Goal: Task Accomplishment & Management: Manage account settings

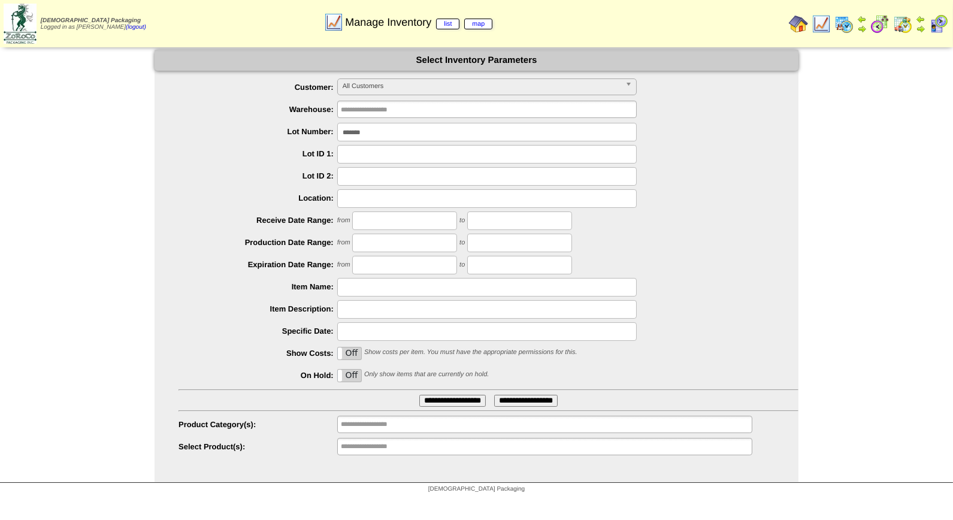
drag, startPoint x: 372, startPoint y: 129, endPoint x: 308, endPoint y: 134, distance: 64.2
click at [308, 134] on li "Lot Number: *******" at bounding box center [488, 132] width 620 height 19
type input "*******"
click at [419, 395] on input "**********" at bounding box center [452, 401] width 66 height 12
click at [362, 129] on input "*******" at bounding box center [486, 132] width 299 height 19
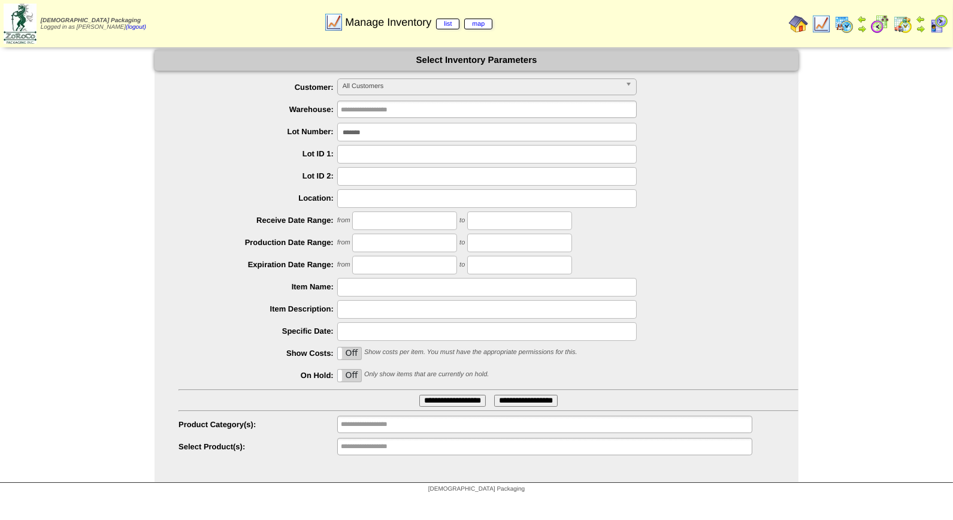
drag, startPoint x: 379, startPoint y: 131, endPoint x: 309, endPoint y: 135, distance: 70.2
click at [309, 135] on li "Lot Number: *******" at bounding box center [488, 132] width 620 height 19
type input "*******"
click at [419, 395] on input "**********" at bounding box center [452, 401] width 66 height 12
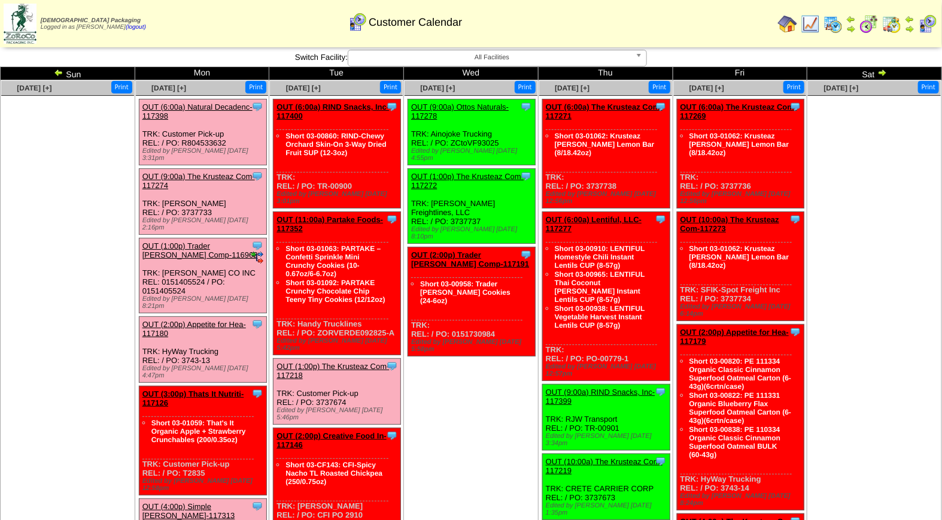
click at [836, 26] on img at bounding box center [833, 23] width 19 height 19
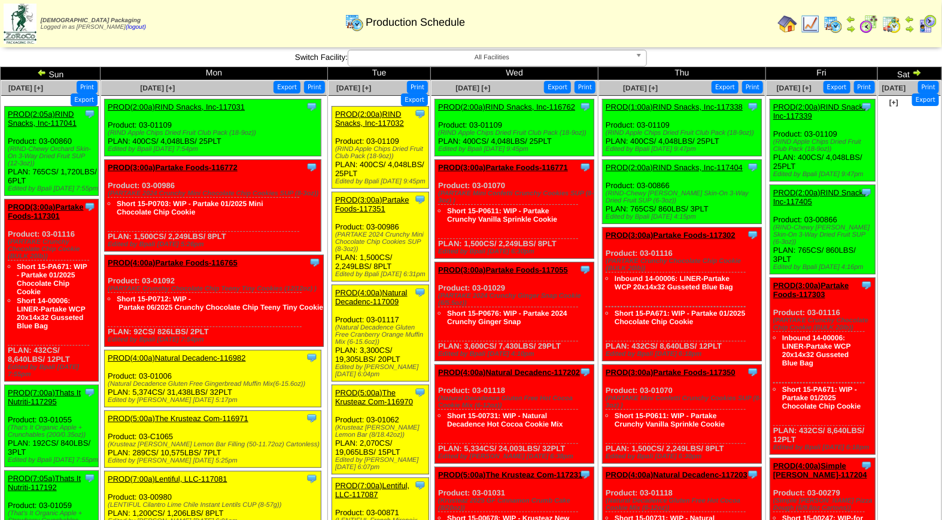
click at [41, 74] on img at bounding box center [42, 73] width 10 height 10
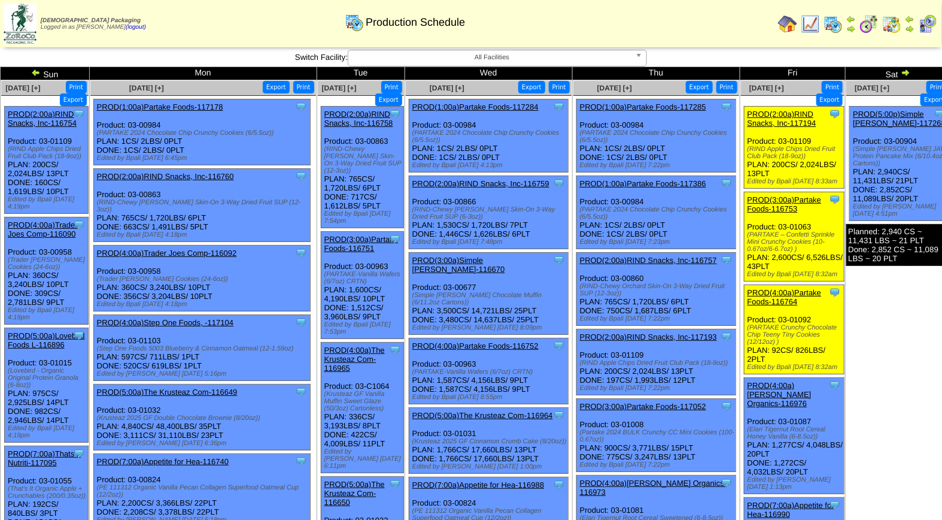
click at [903, 74] on img at bounding box center [906, 73] width 10 height 10
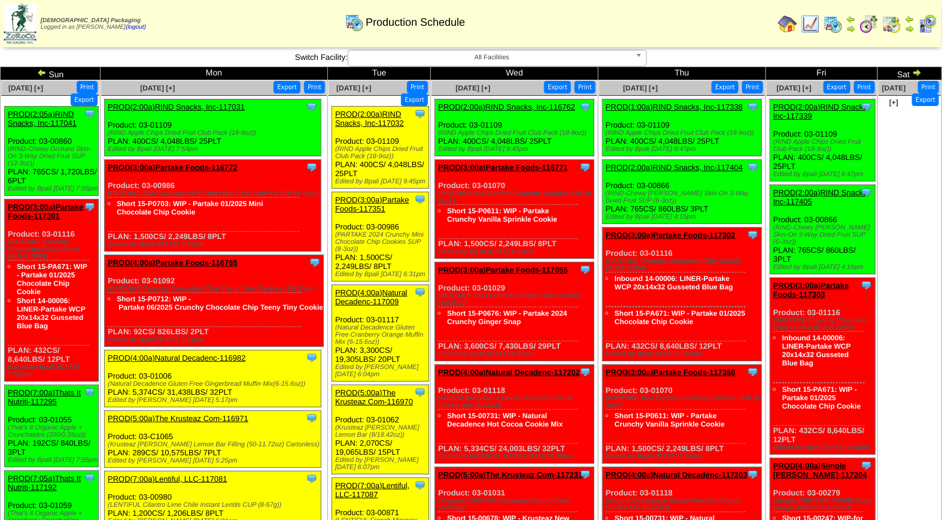
click at [888, 26] on img at bounding box center [892, 23] width 19 height 19
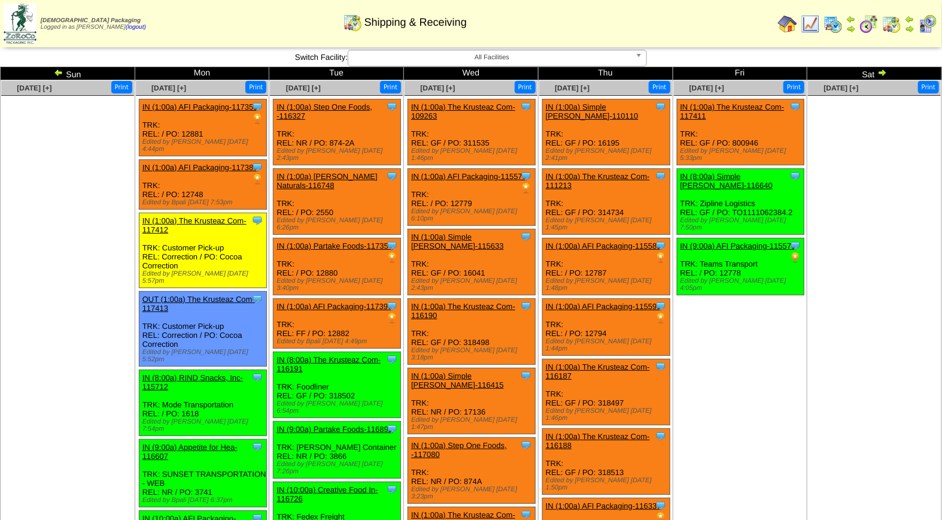
click at [931, 25] on img at bounding box center [927, 23] width 19 height 19
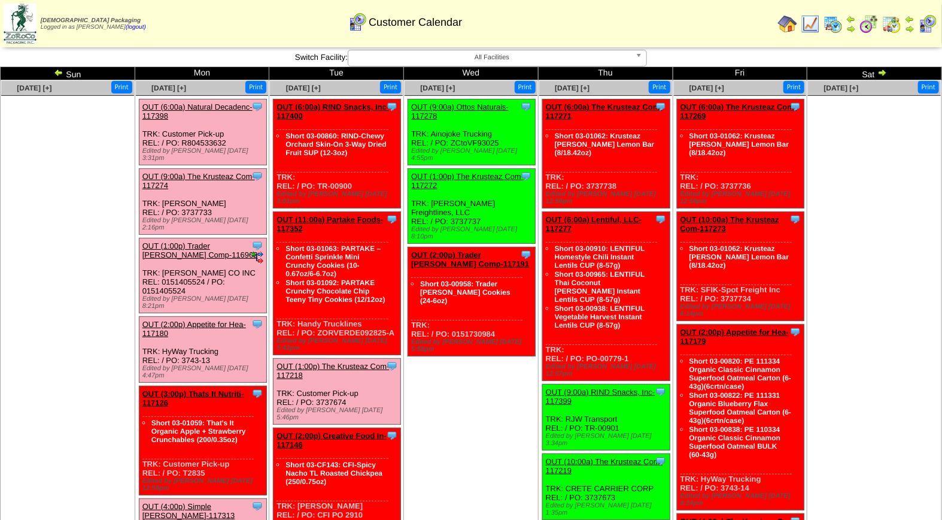
click at [218, 172] on link "OUT (9:00a) The Krusteaz Com-117274" at bounding box center [198, 181] width 113 height 18
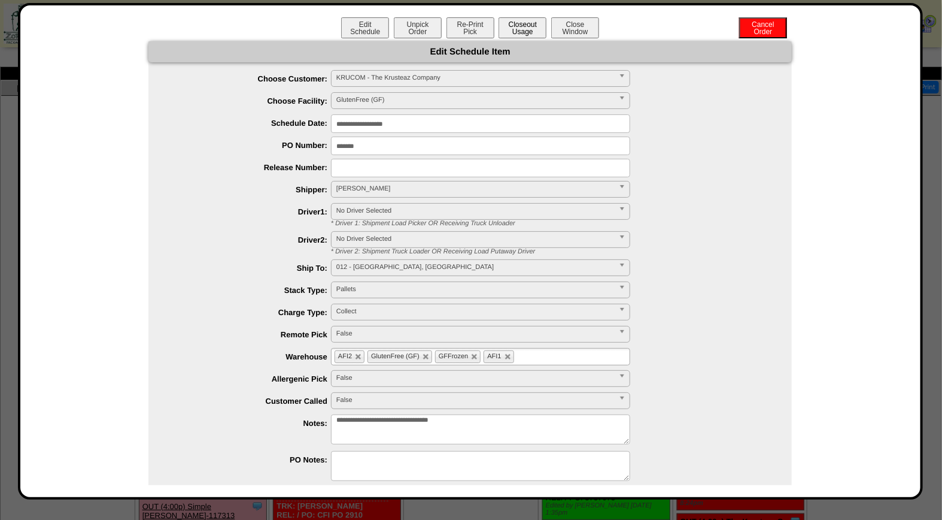
click at [522, 27] on button "Closeout Usage" at bounding box center [523, 27] width 48 height 21
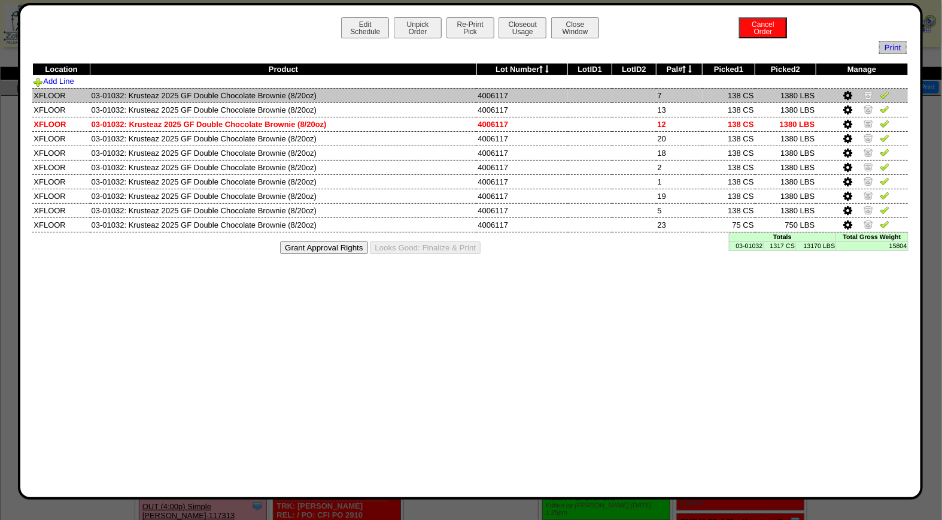
click at [887, 96] on img at bounding box center [885, 95] width 10 height 10
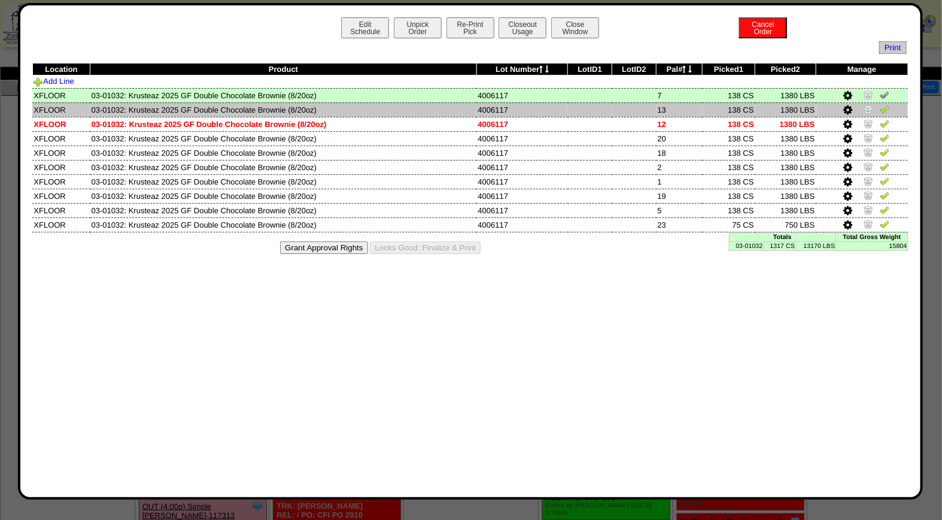
click at [885, 110] on img at bounding box center [885, 109] width 10 height 10
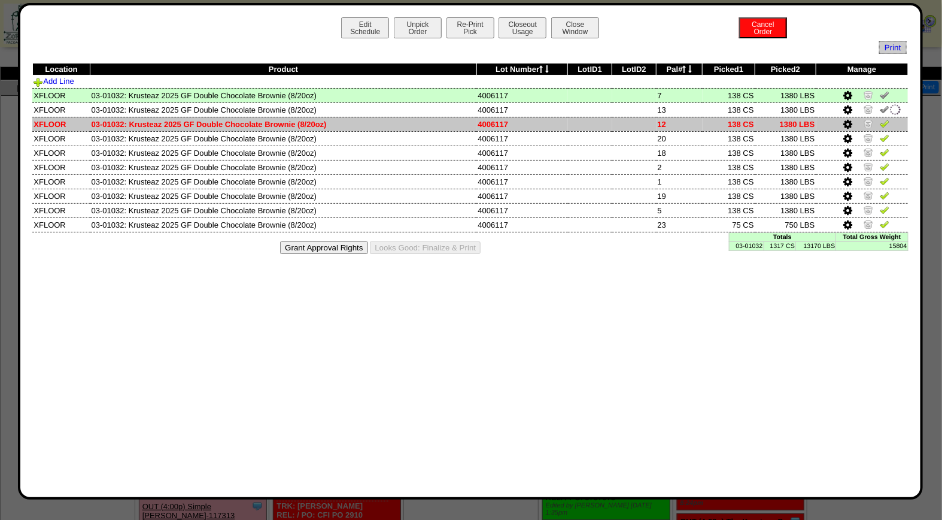
click at [883, 126] on img at bounding box center [885, 124] width 10 height 10
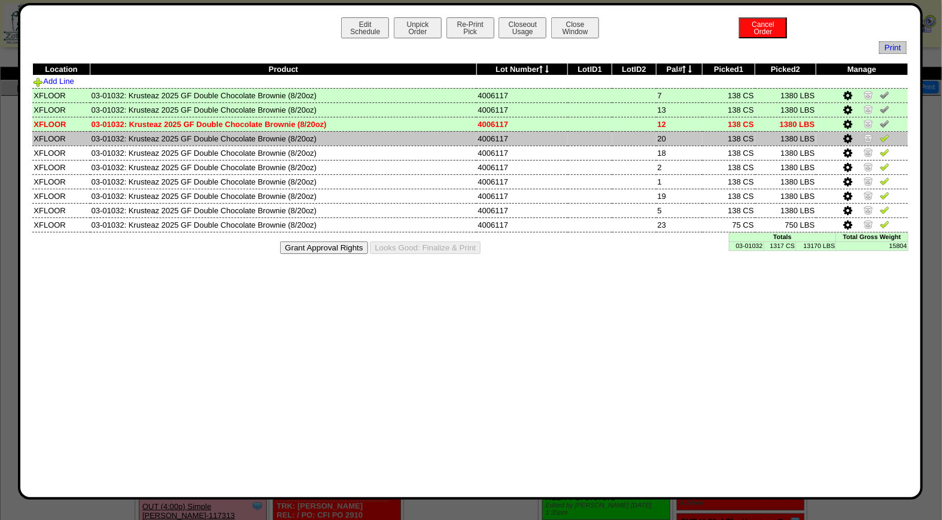
click at [888, 140] on img at bounding box center [885, 138] width 10 height 10
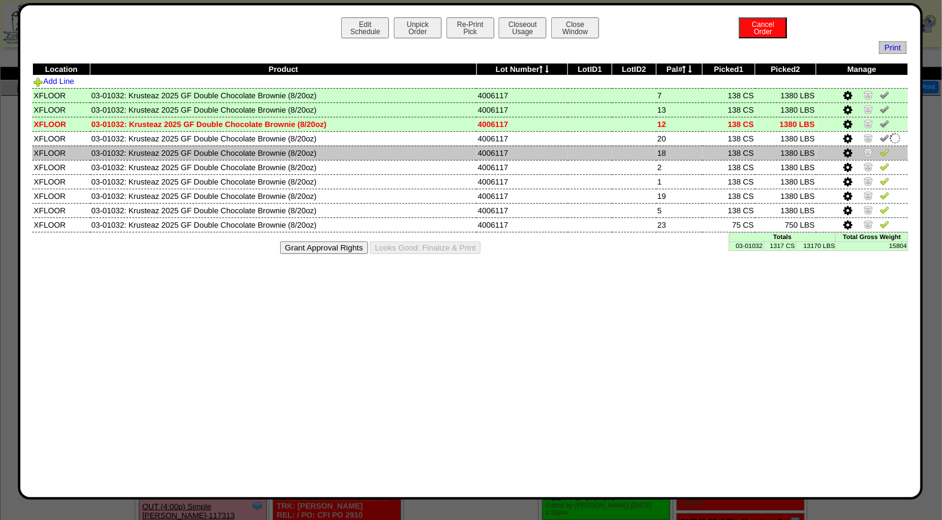
click at [887, 153] on img at bounding box center [885, 152] width 10 height 10
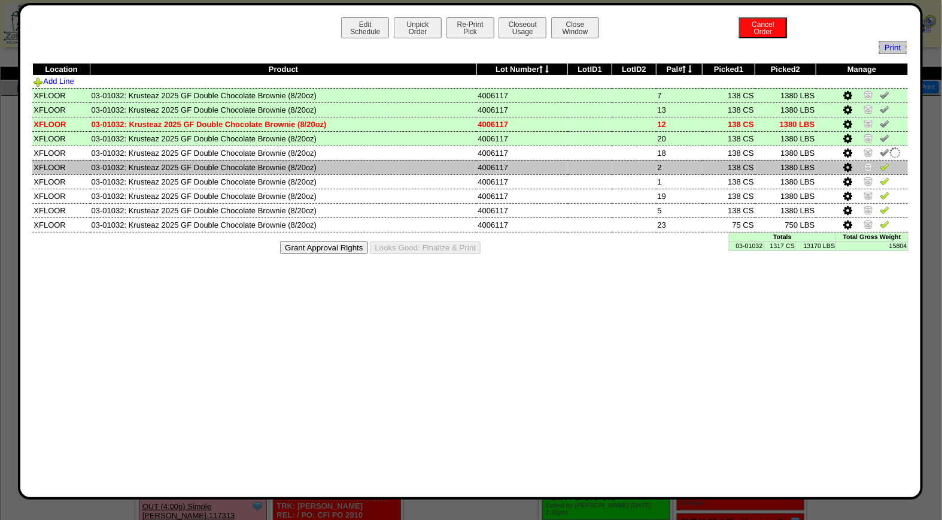
click at [884, 165] on img at bounding box center [885, 167] width 10 height 10
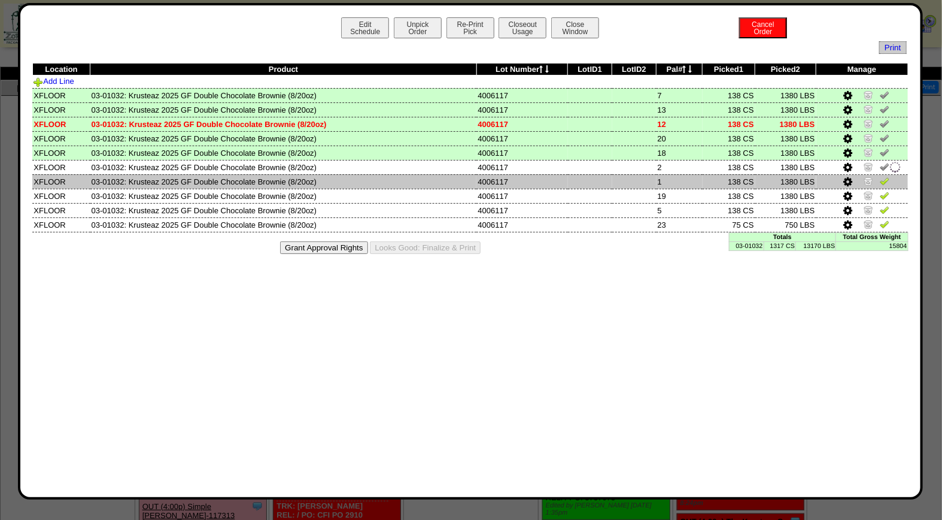
click at [884, 180] on img at bounding box center [885, 181] width 10 height 10
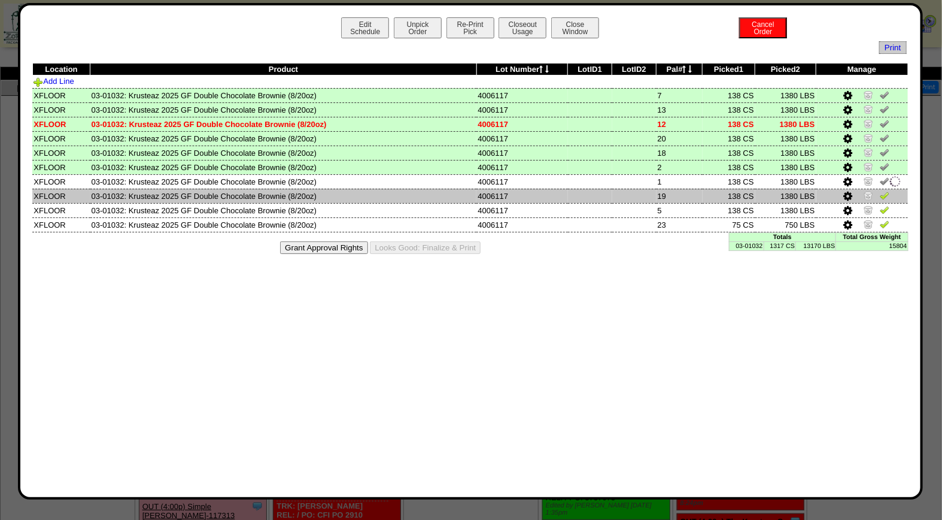
click at [884, 195] on img at bounding box center [885, 195] width 10 height 10
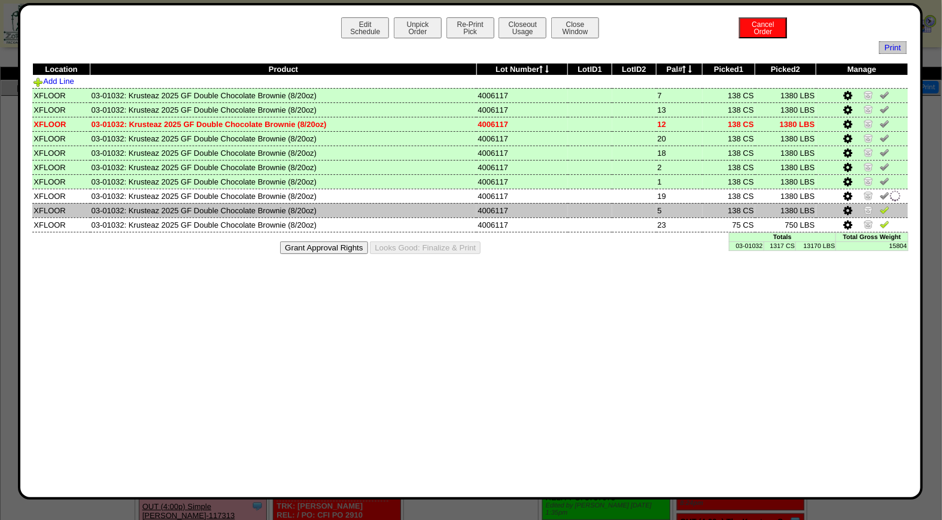
click at [886, 208] on img at bounding box center [885, 210] width 10 height 10
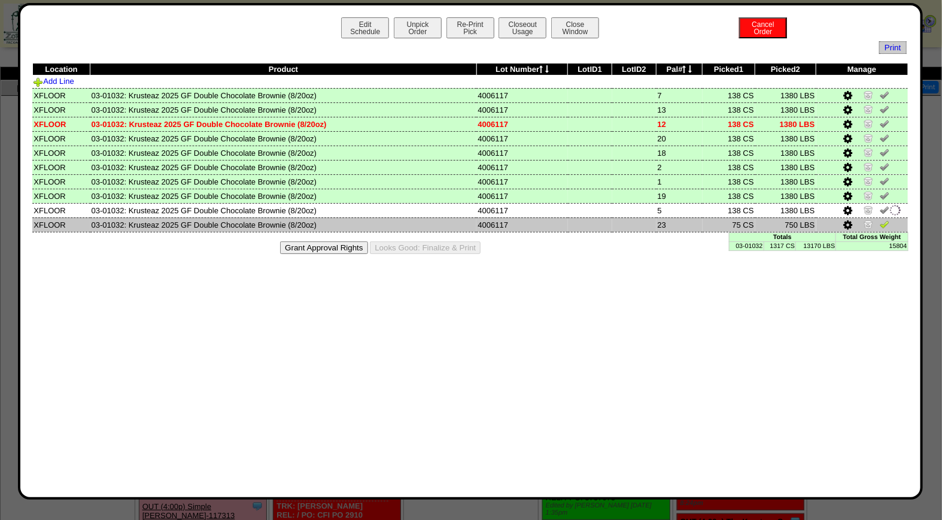
click at [887, 220] on img at bounding box center [885, 224] width 10 height 10
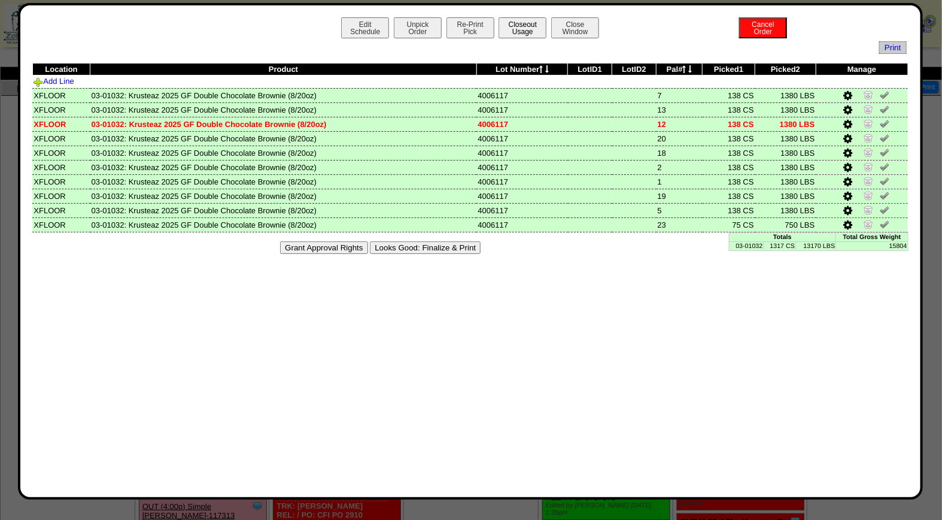
click at [527, 32] on button "Closeout Usage" at bounding box center [523, 27] width 48 height 21
click at [459, 248] on button "Looks Good: Finalize & Print" at bounding box center [425, 247] width 111 height 13
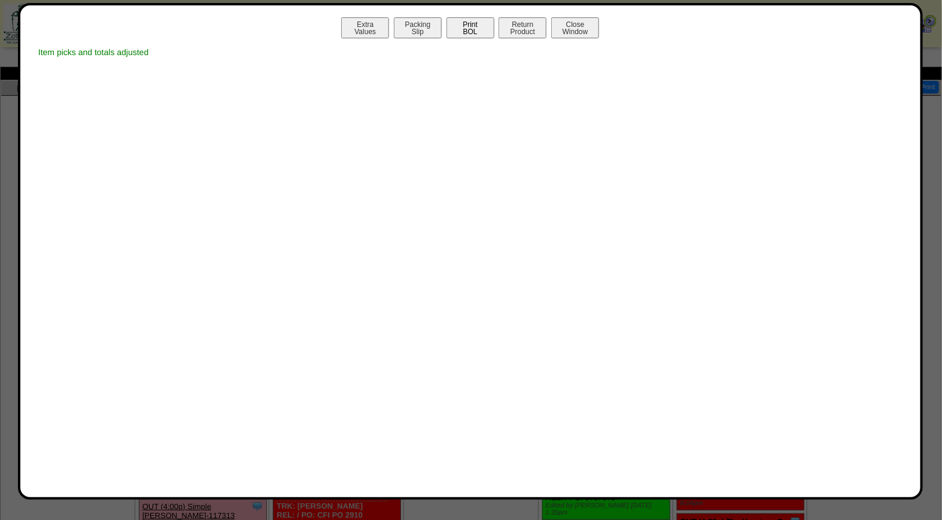
click at [478, 31] on button "Print BOL" at bounding box center [471, 27] width 48 height 21
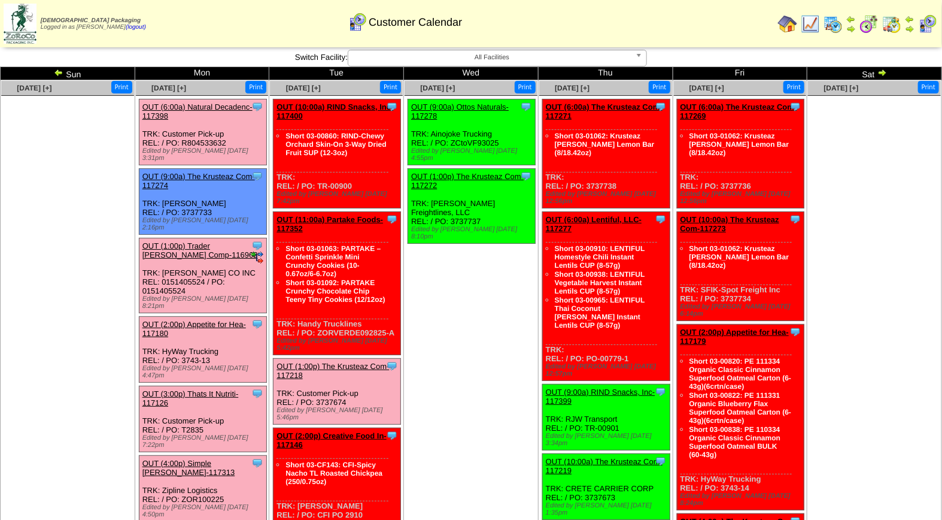
click at [201, 241] on link "OUT (1:00p) Trader [PERSON_NAME] Comp-116962" at bounding box center [200, 250] width 116 height 18
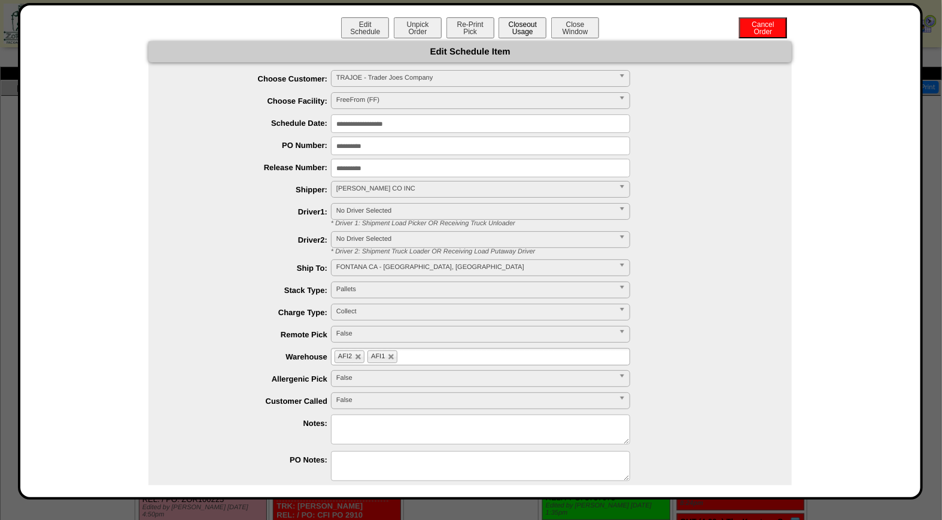
click at [520, 26] on button "Closeout Usage" at bounding box center [523, 27] width 48 height 21
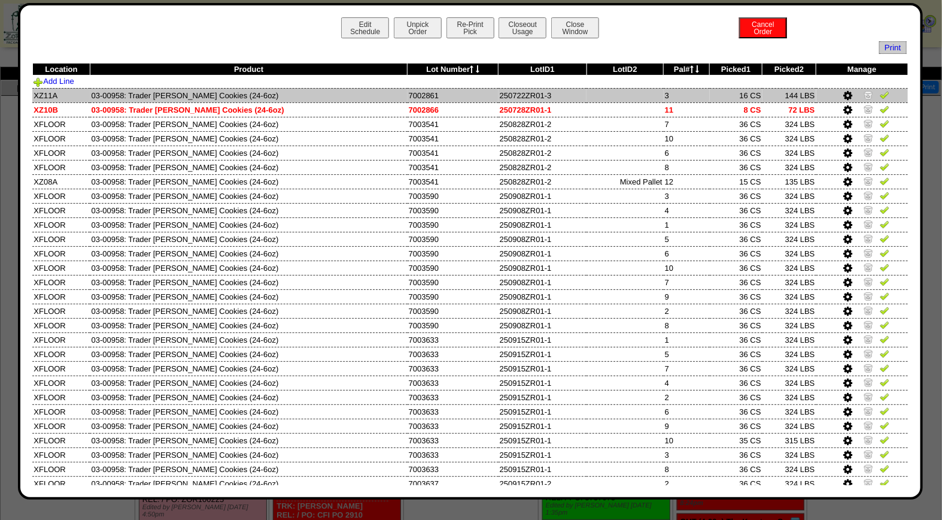
click at [881, 96] on td at bounding box center [863, 95] width 92 height 14
click at [880, 98] on img at bounding box center [885, 95] width 10 height 10
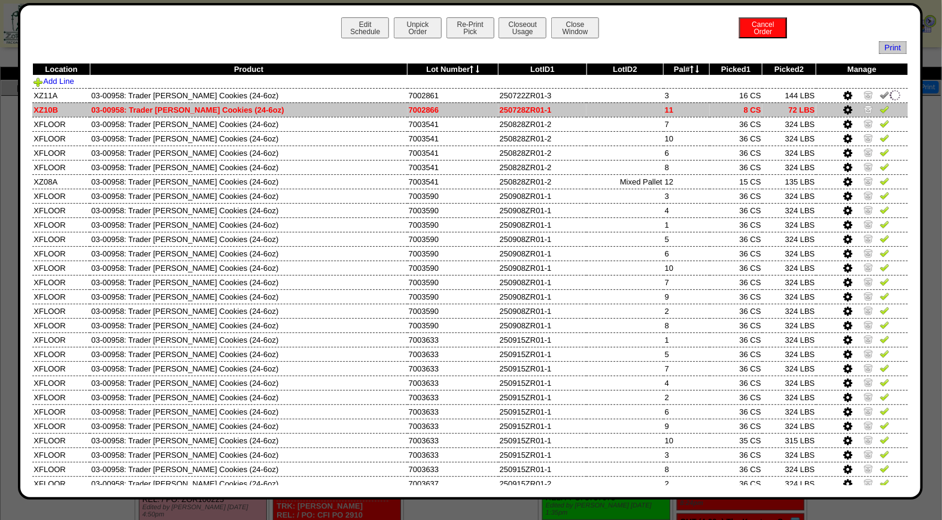
click at [880, 110] on img at bounding box center [885, 109] width 10 height 10
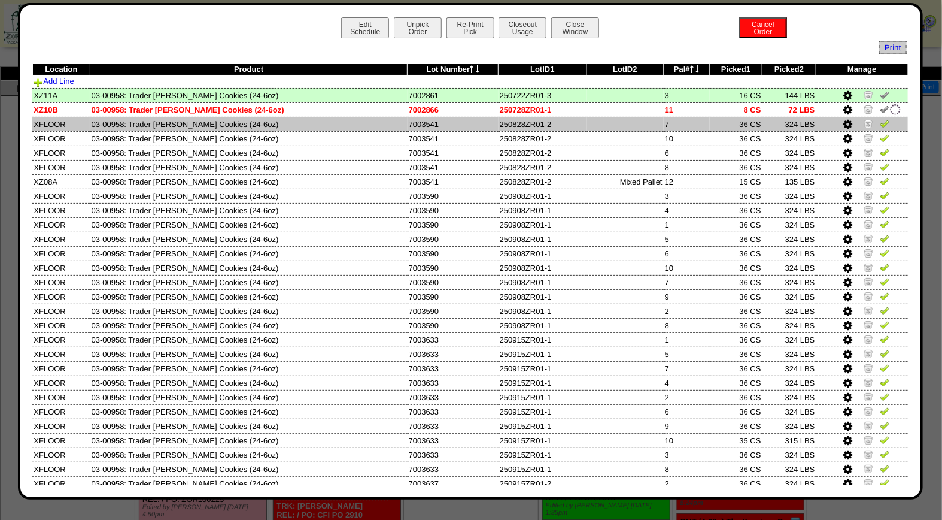
click at [880, 125] on img at bounding box center [885, 124] width 10 height 10
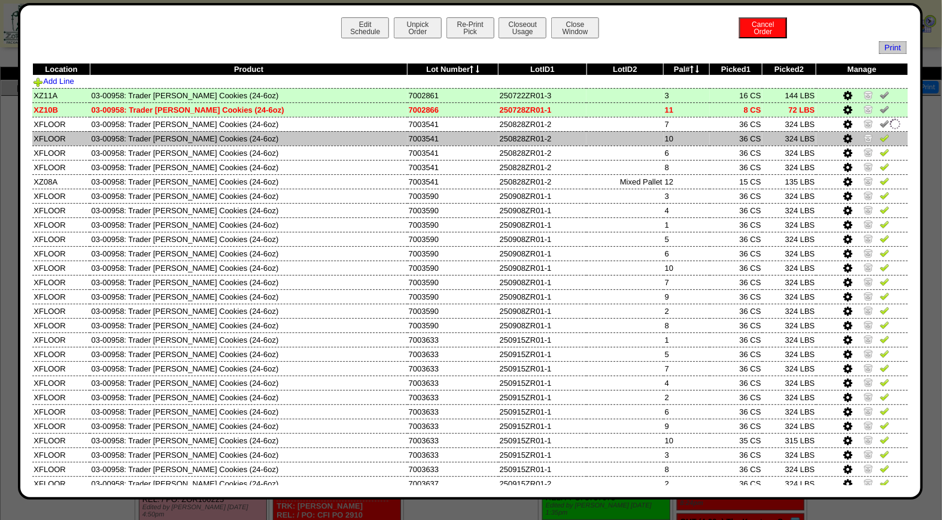
click at [880, 135] on img at bounding box center [885, 138] width 10 height 10
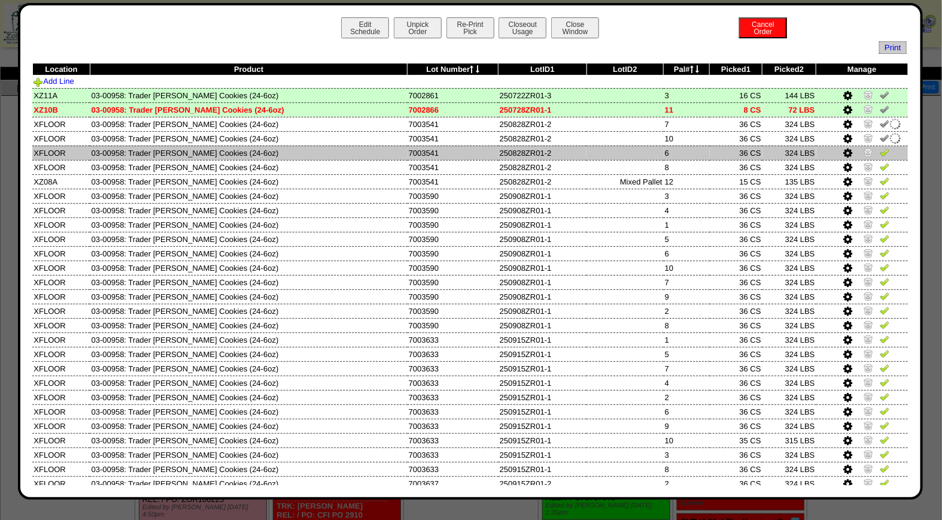
click at [880, 156] on img at bounding box center [885, 152] width 10 height 10
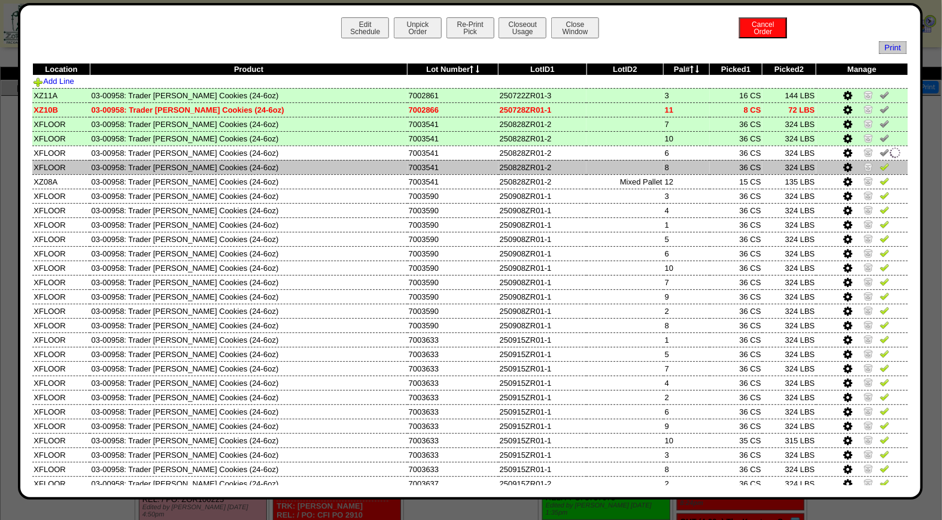
click at [880, 168] on img at bounding box center [885, 167] width 10 height 10
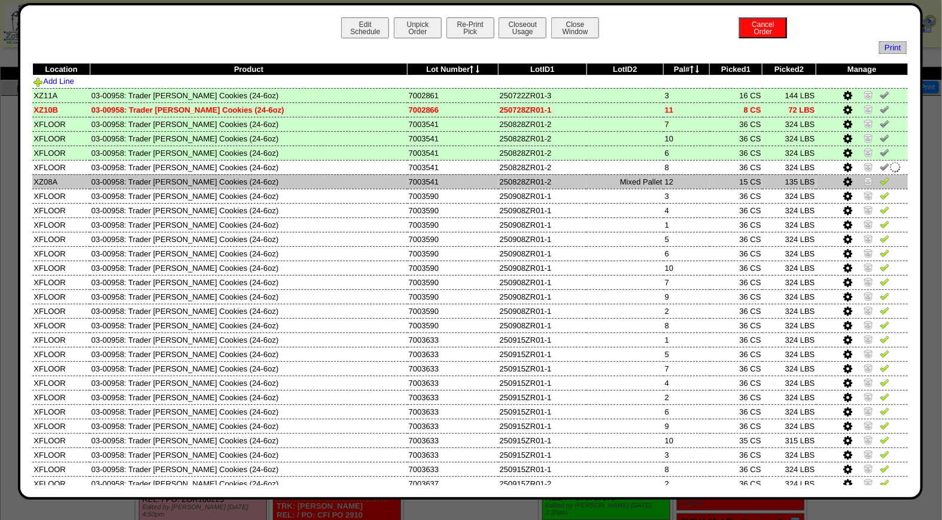
click at [880, 182] on img at bounding box center [885, 181] width 10 height 10
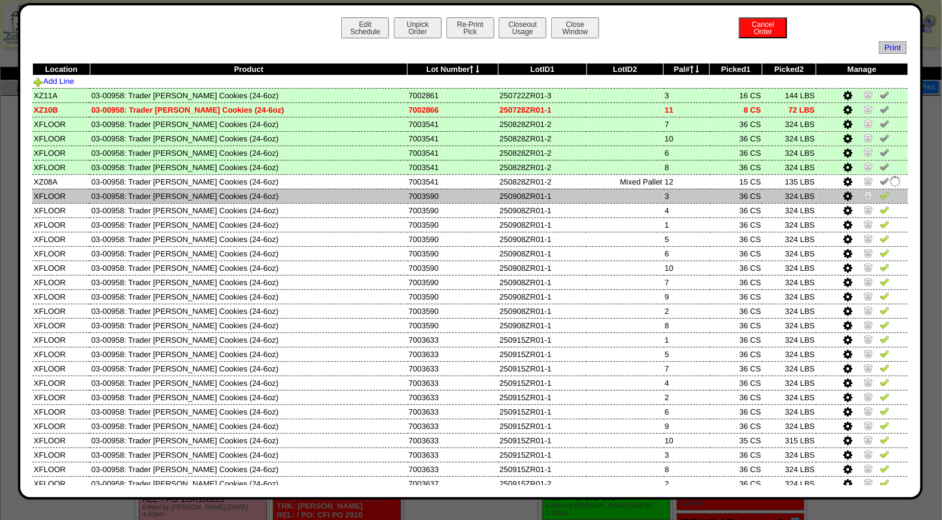
click at [880, 193] on img at bounding box center [885, 195] width 10 height 10
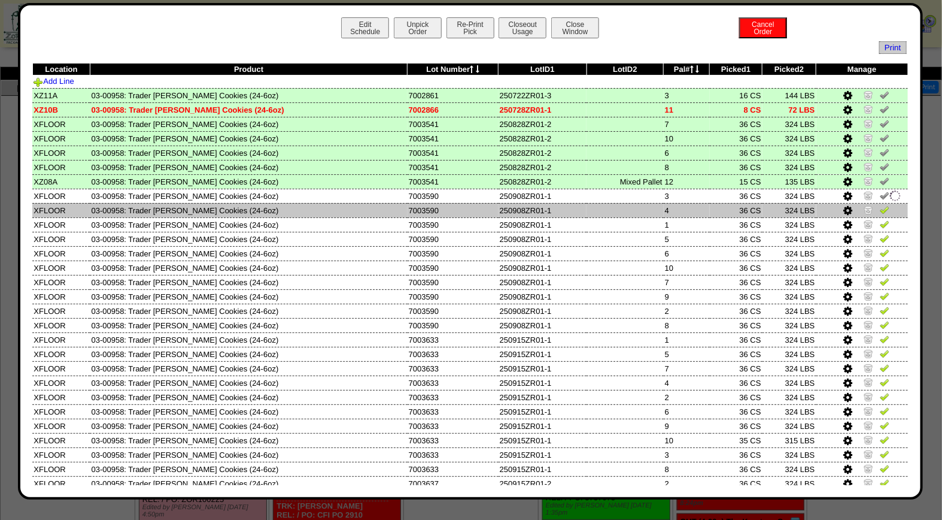
click at [880, 205] on img at bounding box center [885, 210] width 10 height 10
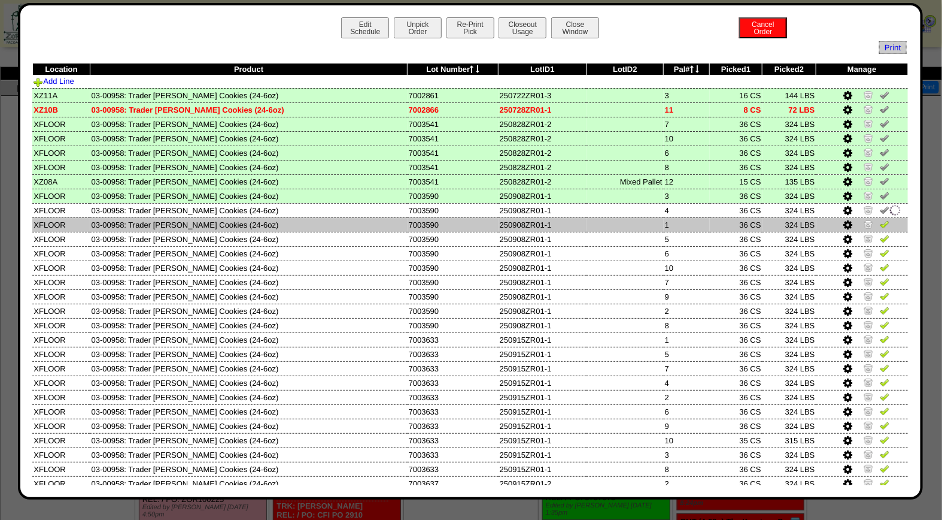
click at [880, 226] on link at bounding box center [885, 226] width 10 height 9
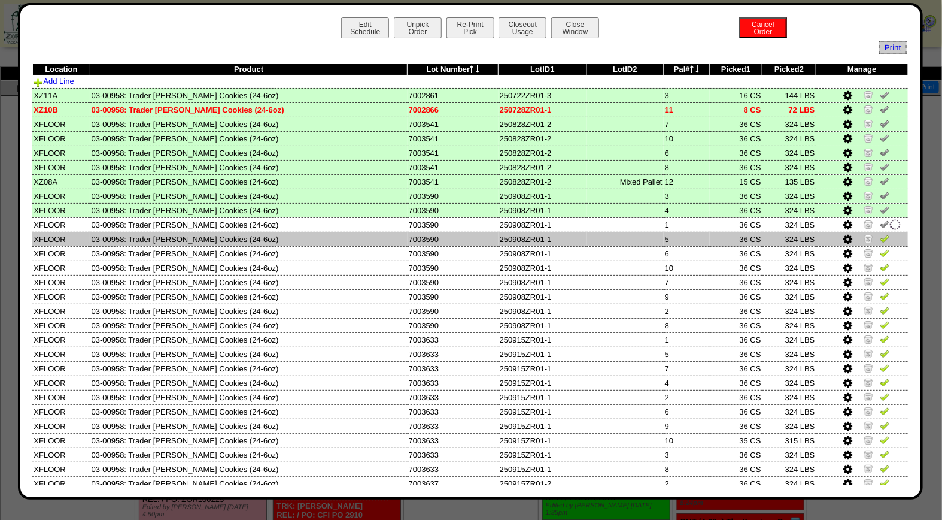
click at [880, 236] on img at bounding box center [885, 238] width 10 height 10
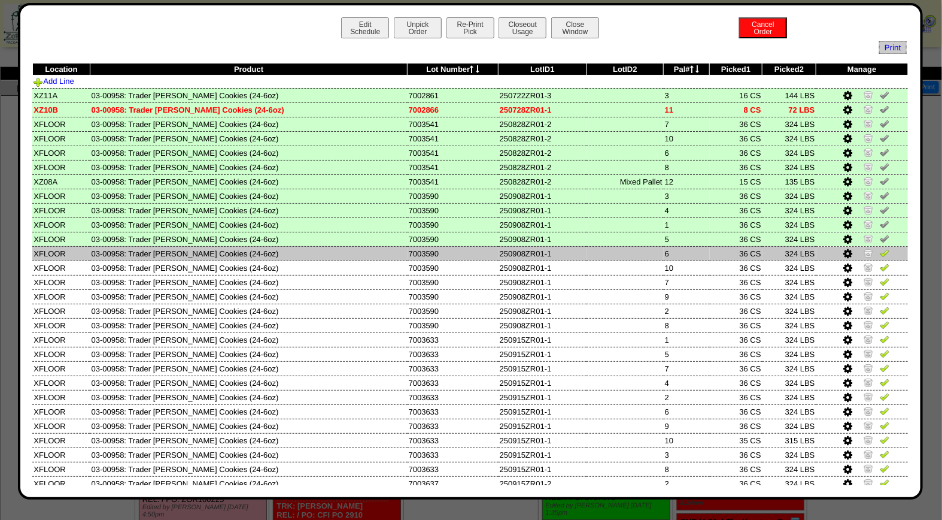
click at [880, 253] on img at bounding box center [885, 253] width 10 height 10
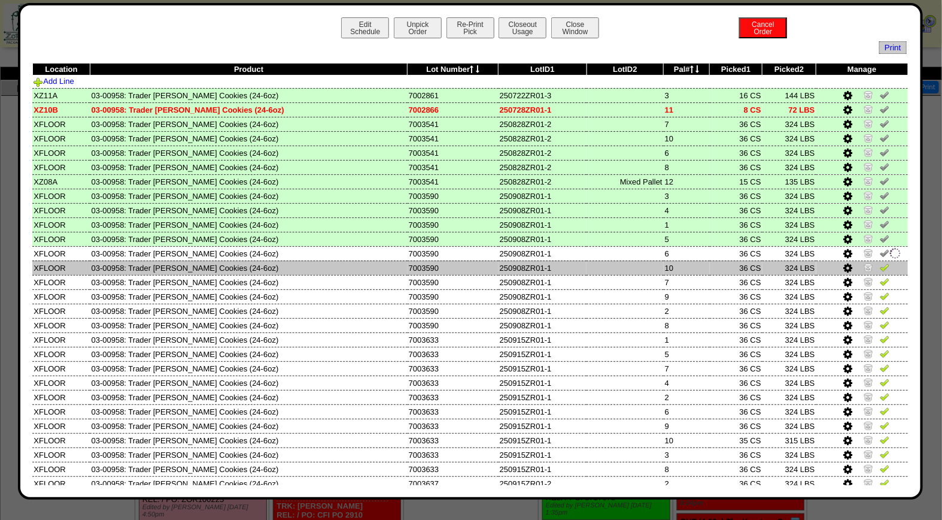
click at [880, 263] on img at bounding box center [885, 267] width 10 height 10
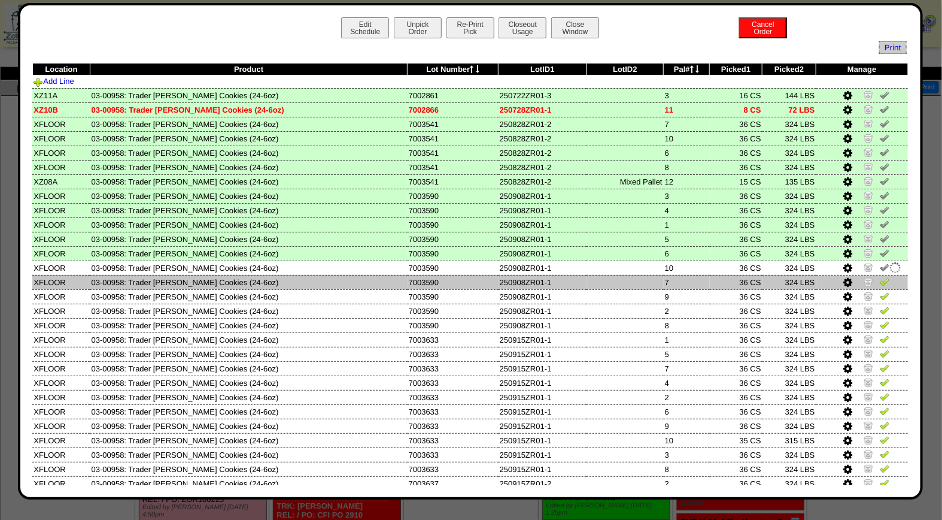
click at [880, 277] on img at bounding box center [885, 282] width 10 height 10
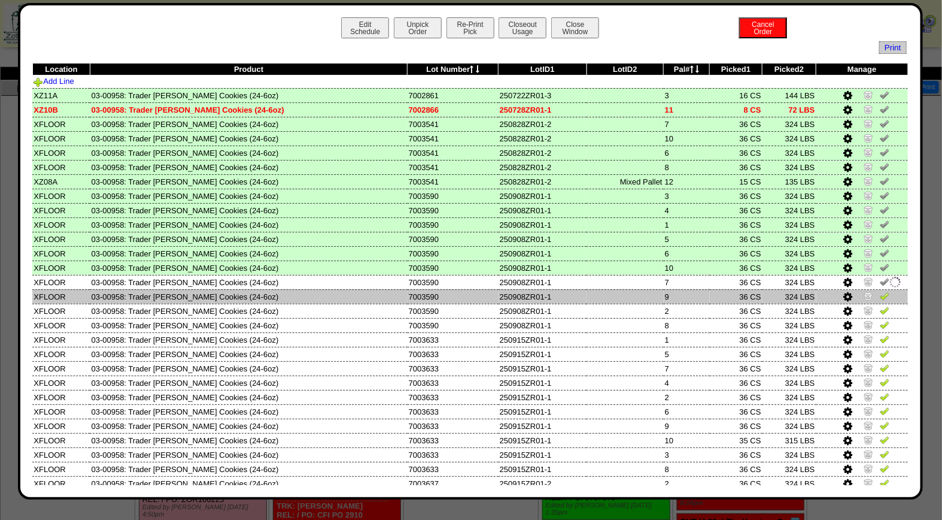
click at [880, 296] on img at bounding box center [885, 296] width 10 height 10
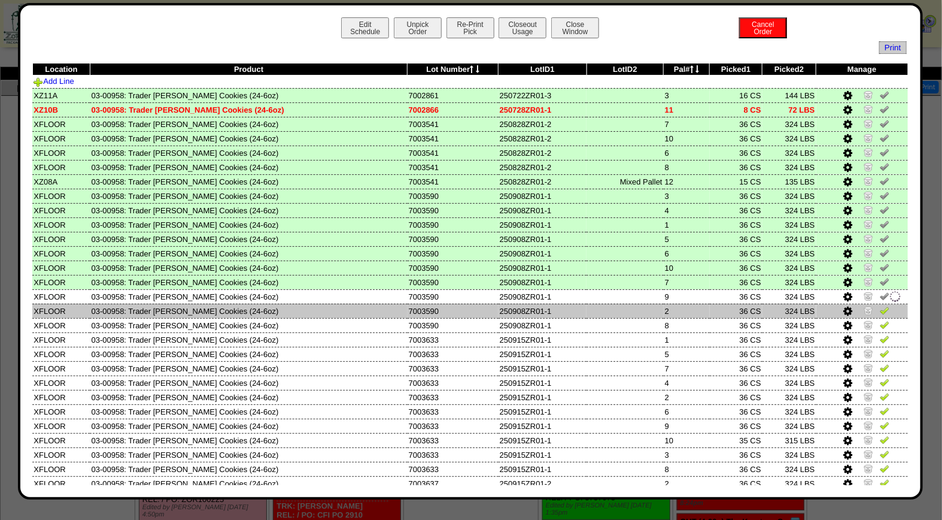
click at [880, 305] on img at bounding box center [885, 310] width 10 height 10
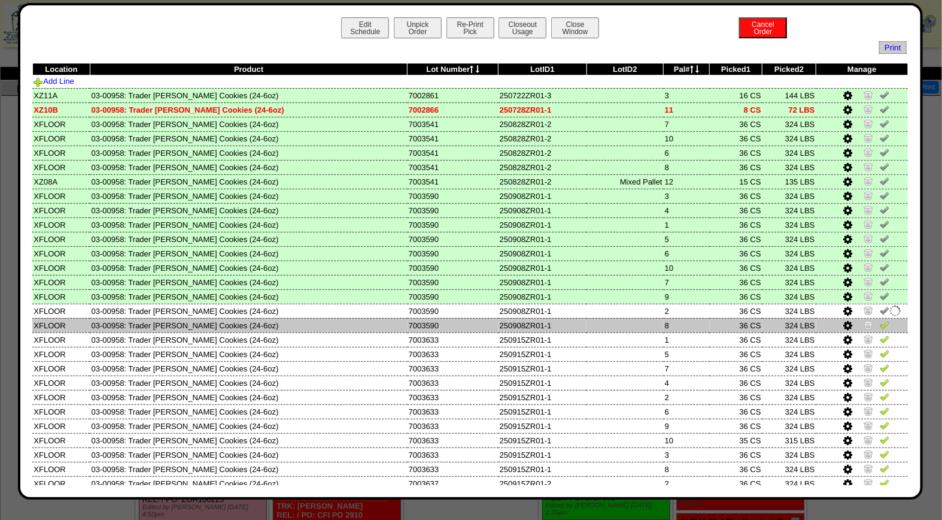
click at [880, 320] on img at bounding box center [885, 325] width 10 height 10
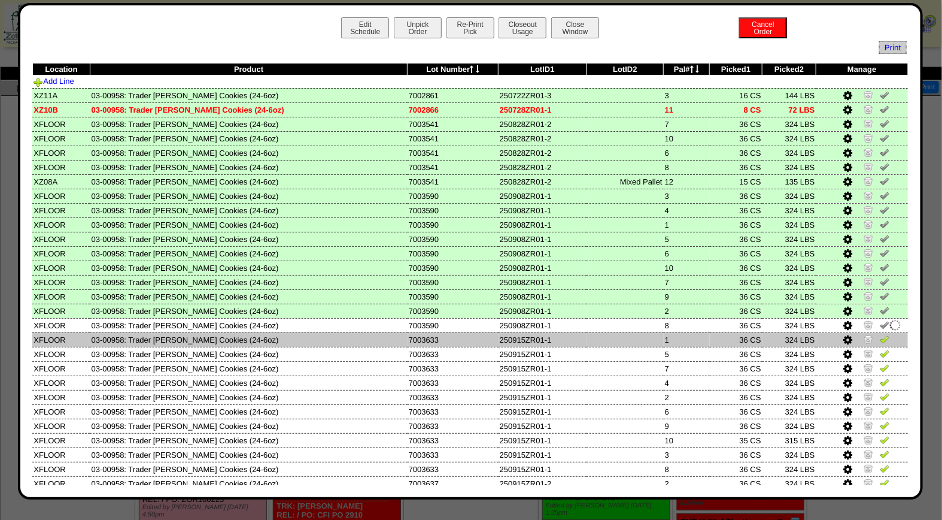
click at [880, 340] on link at bounding box center [885, 340] width 10 height 9
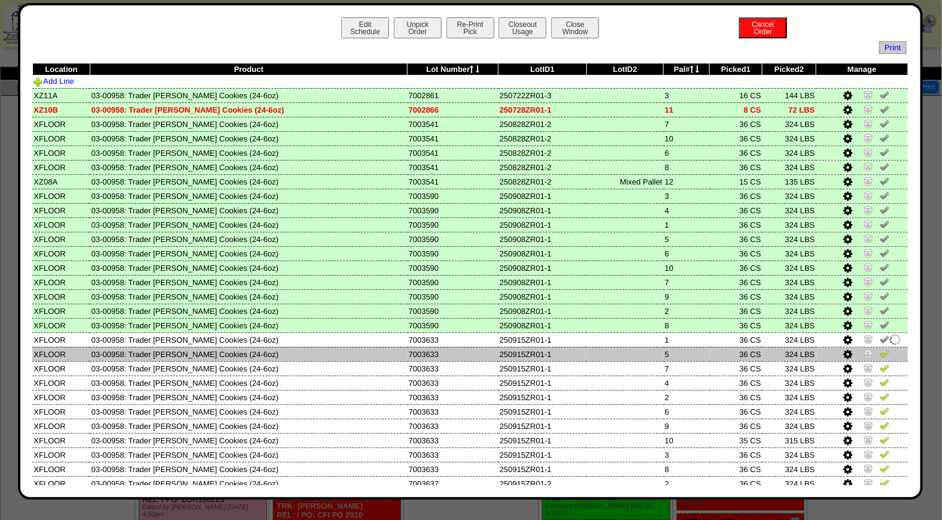
click at [880, 348] on img at bounding box center [885, 353] width 10 height 10
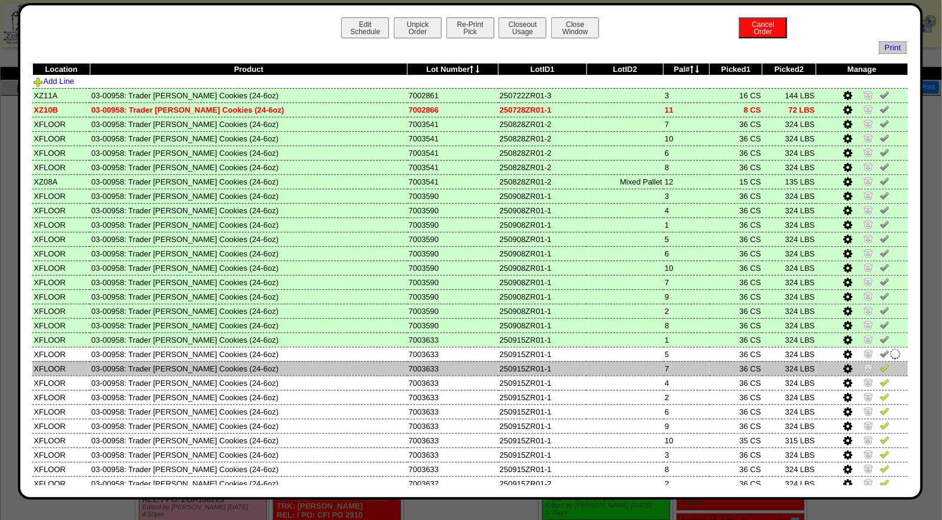
click at [875, 369] on td at bounding box center [863, 368] width 92 height 14
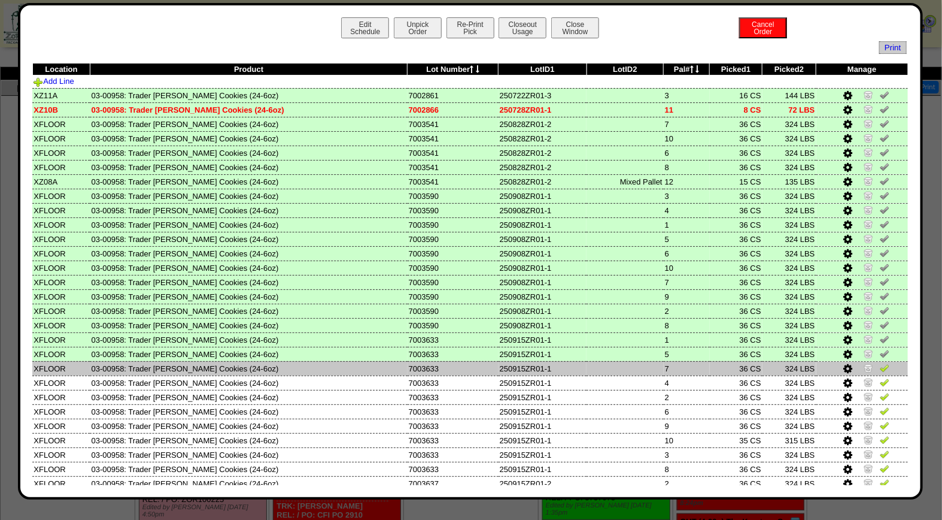
drag, startPoint x: 876, startPoint y: 365, endPoint x: 878, endPoint y: 373, distance: 8.1
click at [880, 364] on img at bounding box center [885, 368] width 10 height 10
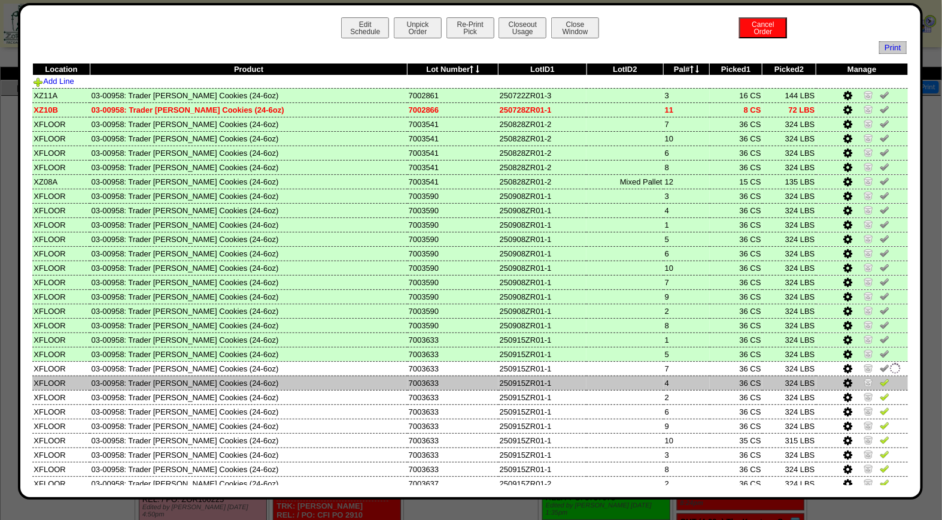
click at [880, 378] on img at bounding box center [885, 382] width 10 height 10
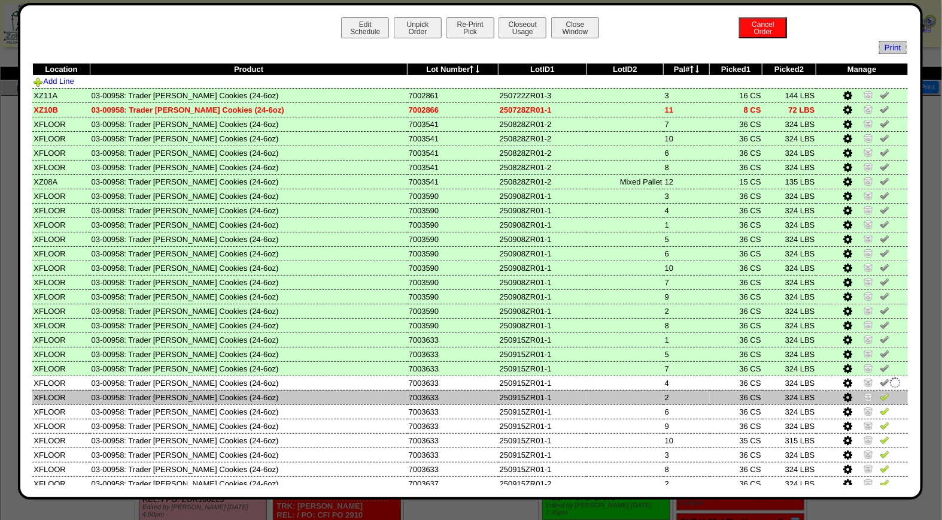
click at [880, 395] on img at bounding box center [885, 397] width 10 height 10
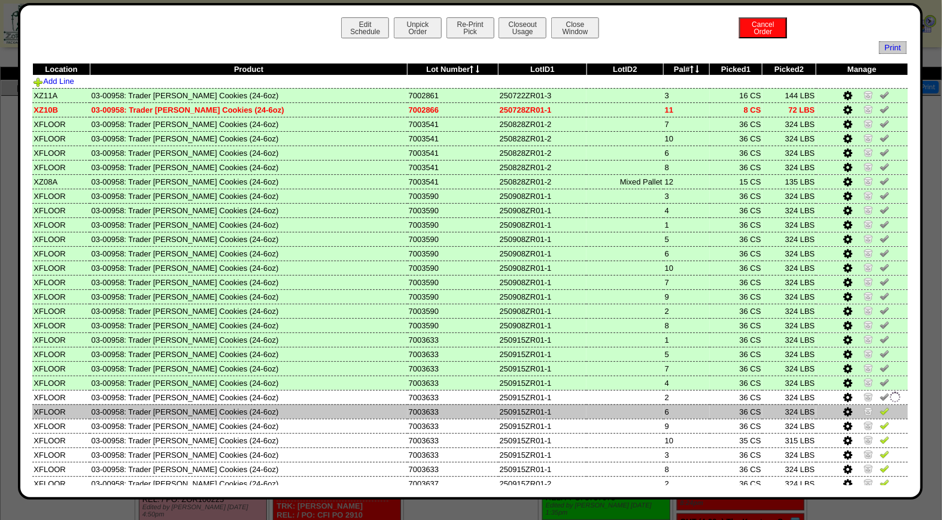
click at [880, 411] on link at bounding box center [885, 412] width 10 height 9
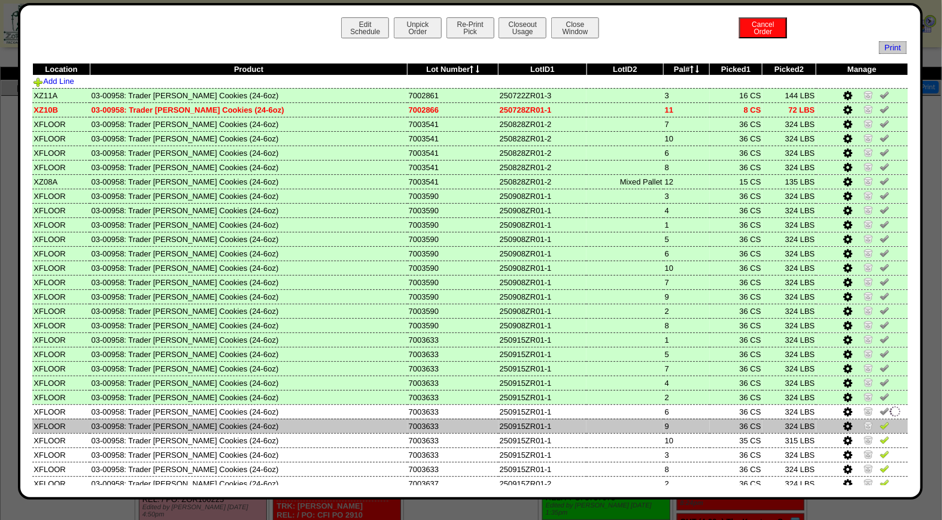
click at [880, 420] on img at bounding box center [885, 425] width 10 height 10
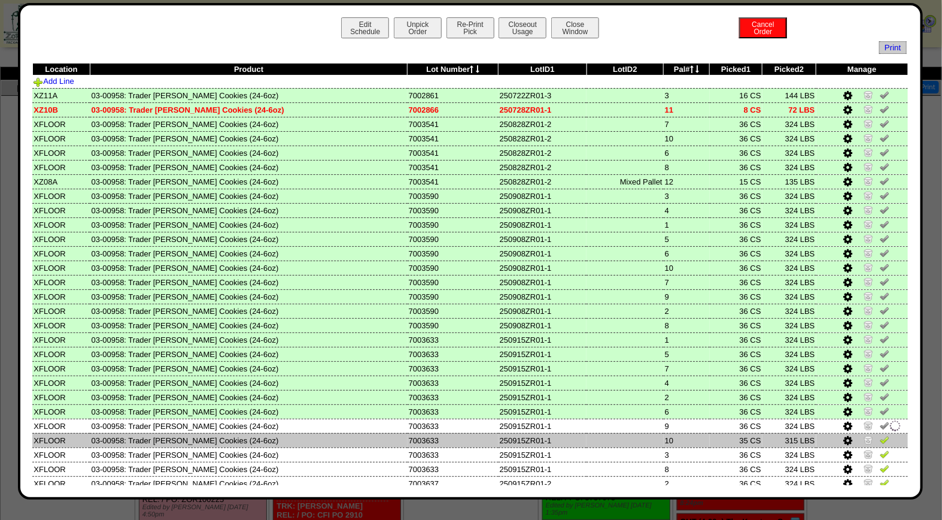
click at [880, 435] on img at bounding box center [885, 440] width 10 height 10
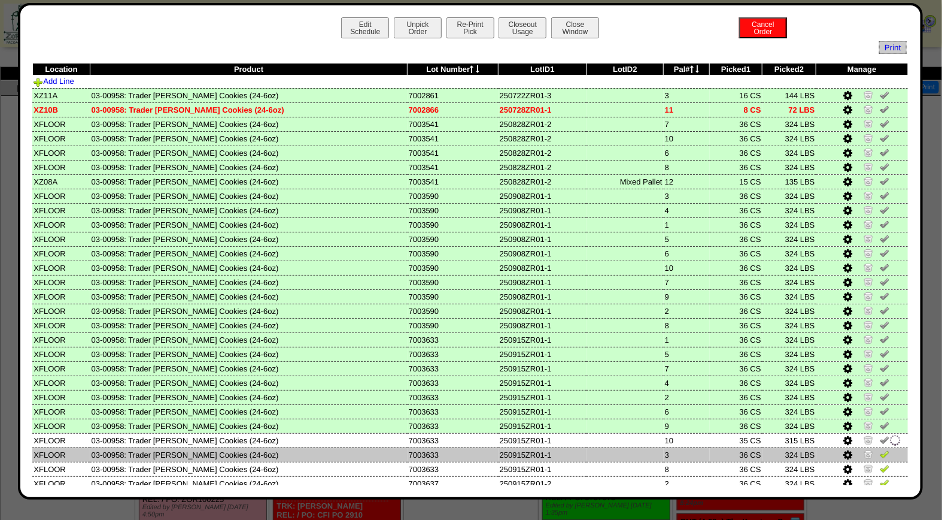
click at [880, 449] on img at bounding box center [885, 454] width 10 height 10
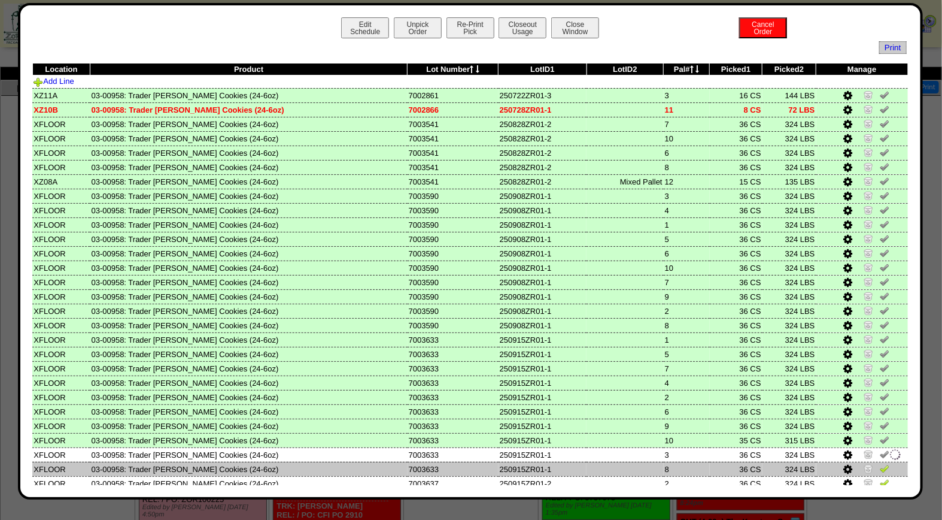
click at [880, 466] on img at bounding box center [885, 468] width 10 height 10
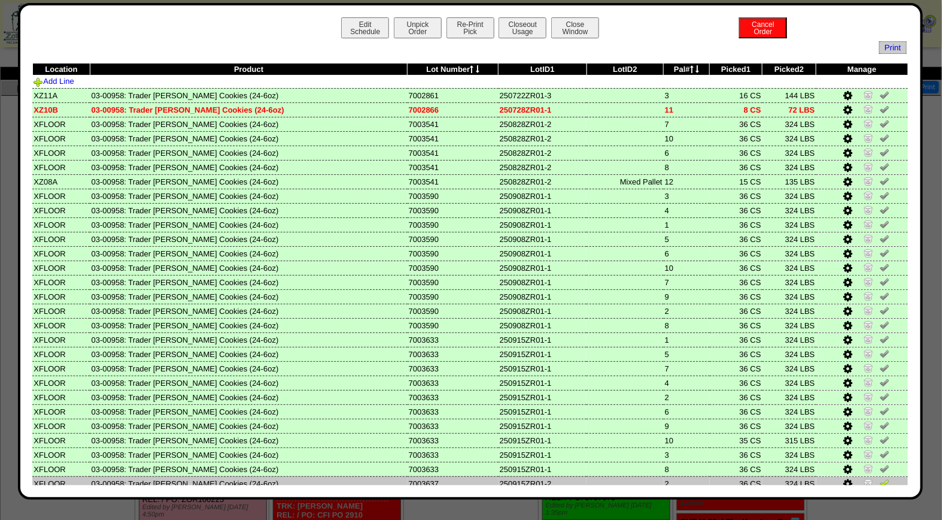
click at [880, 478] on img at bounding box center [885, 483] width 10 height 10
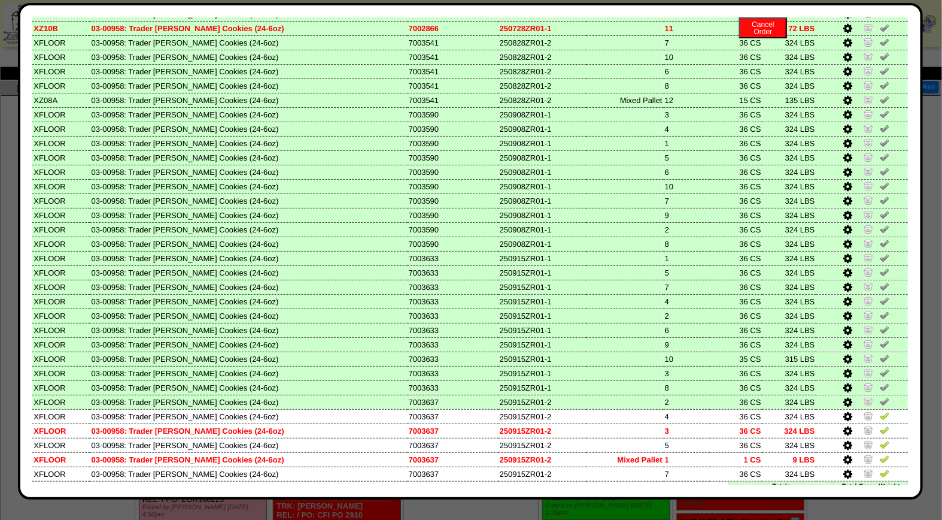
scroll to position [99, 0]
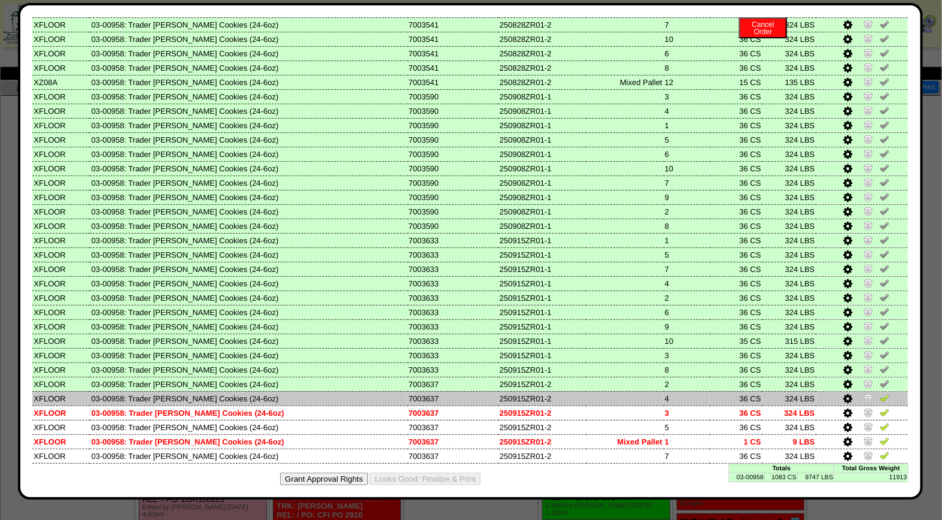
click at [880, 393] on img at bounding box center [885, 398] width 10 height 10
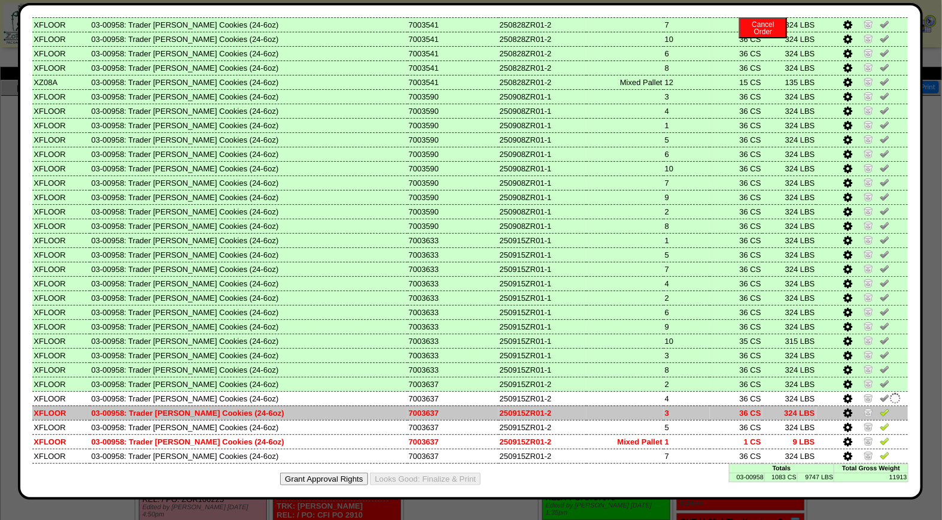
click at [880, 407] on img at bounding box center [885, 412] width 10 height 10
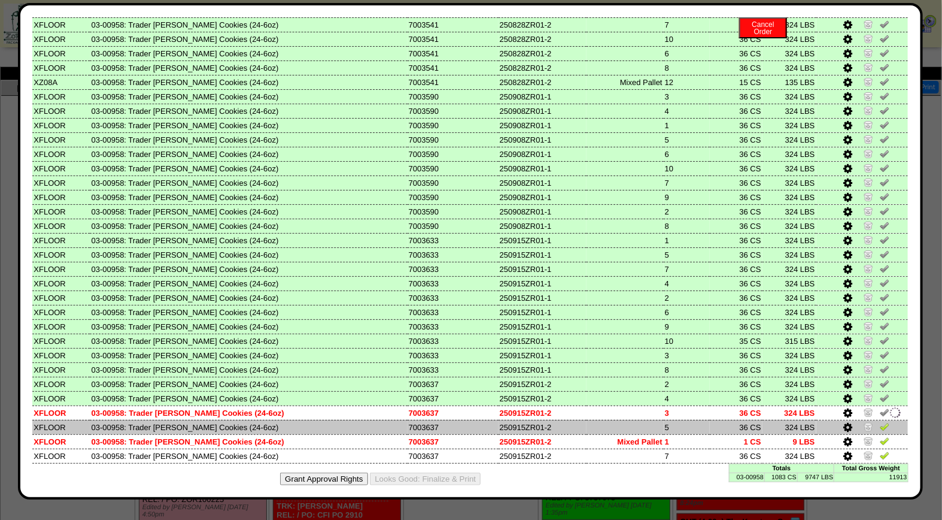
click at [877, 424] on td at bounding box center [863, 427] width 92 height 14
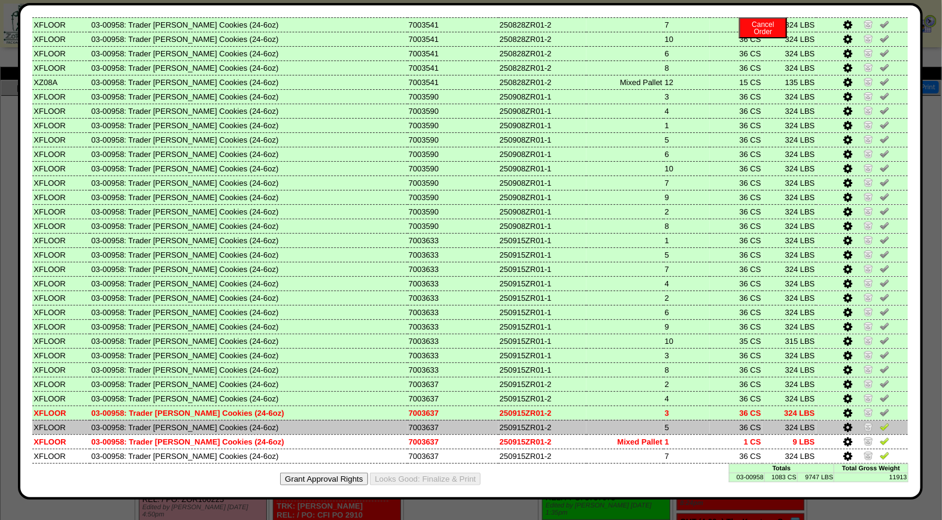
click at [880, 421] on img at bounding box center [885, 426] width 10 height 10
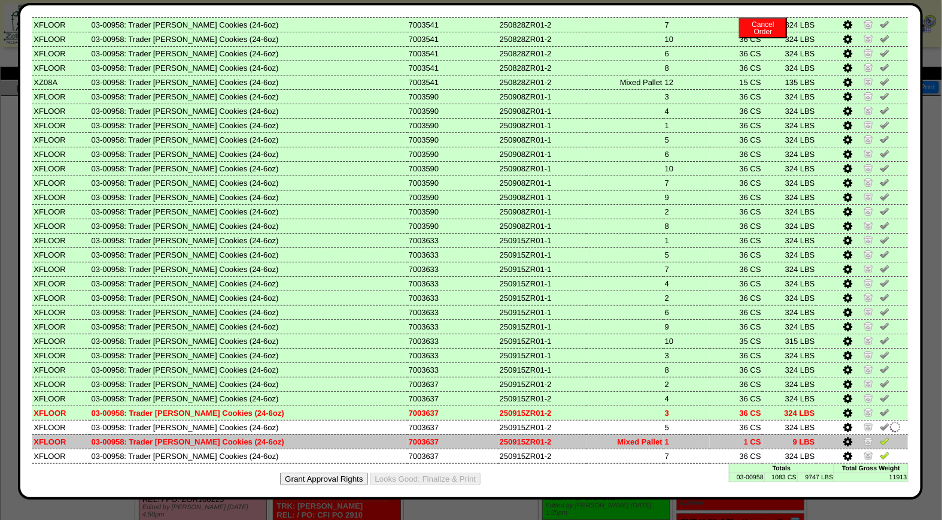
click at [880, 436] on img at bounding box center [885, 441] width 10 height 10
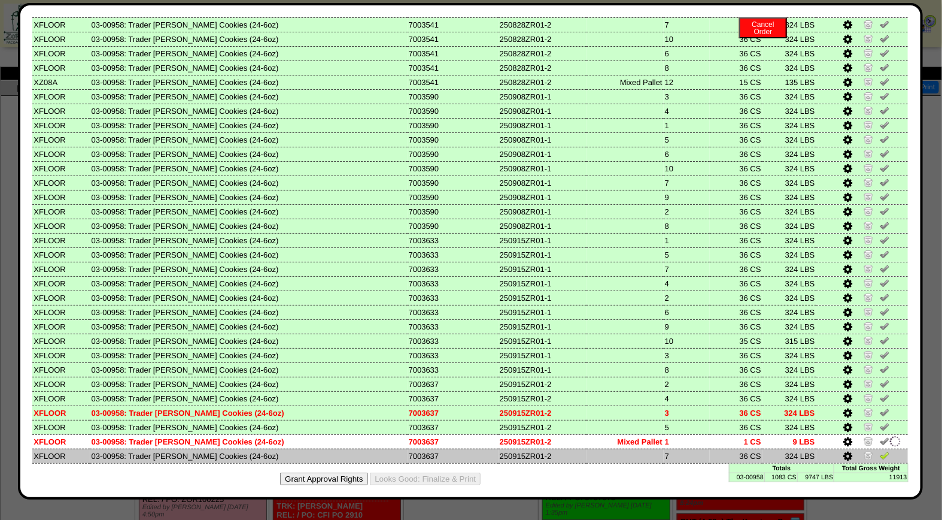
click at [880, 450] on img at bounding box center [885, 455] width 10 height 10
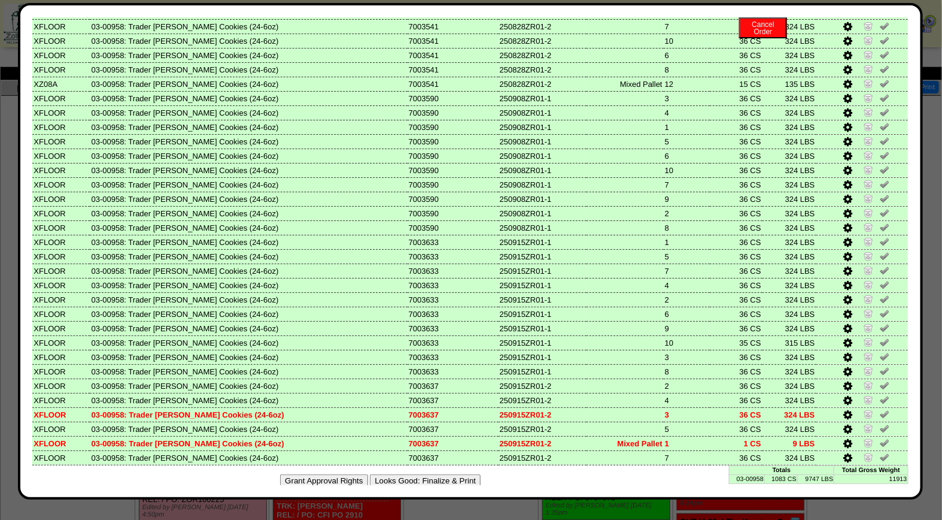
scroll to position [0, 0]
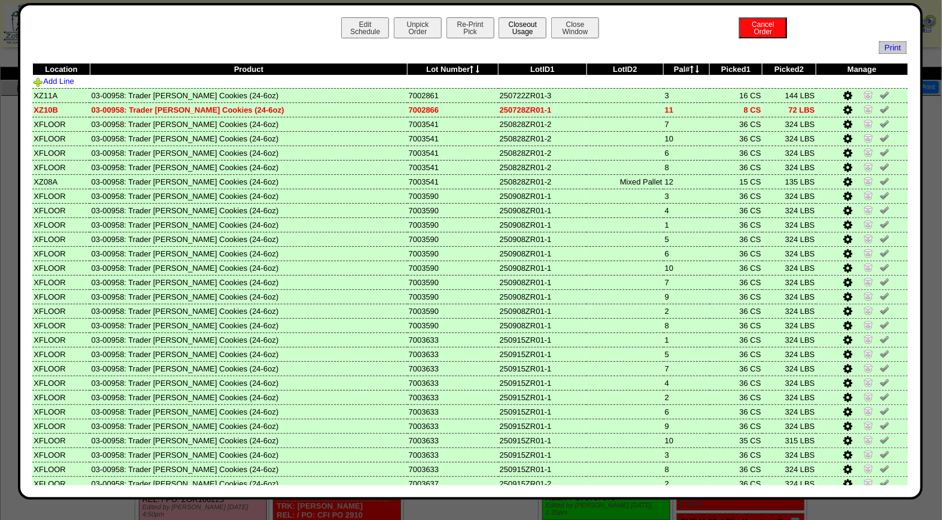
click at [518, 28] on button "Closeout Usage" at bounding box center [523, 27] width 48 height 21
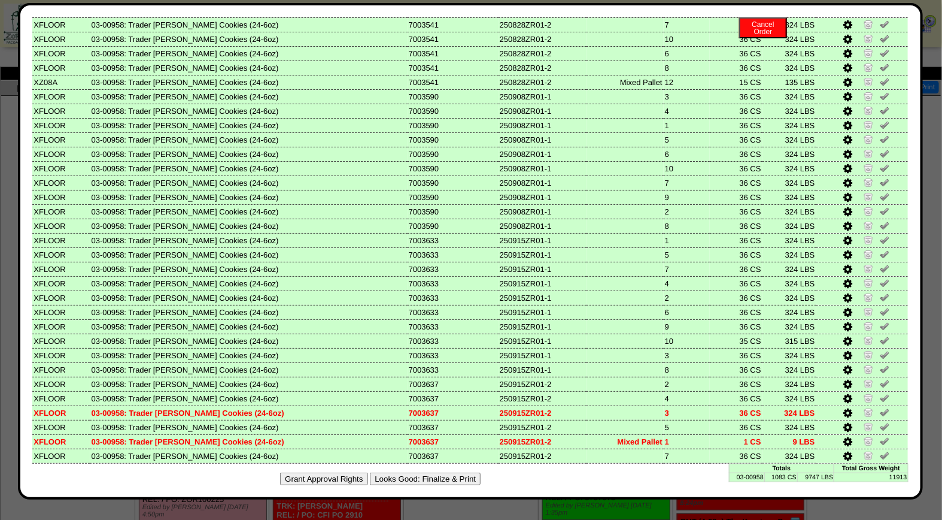
click at [424, 472] on button "Looks Good: Finalize & Print" at bounding box center [425, 478] width 111 height 13
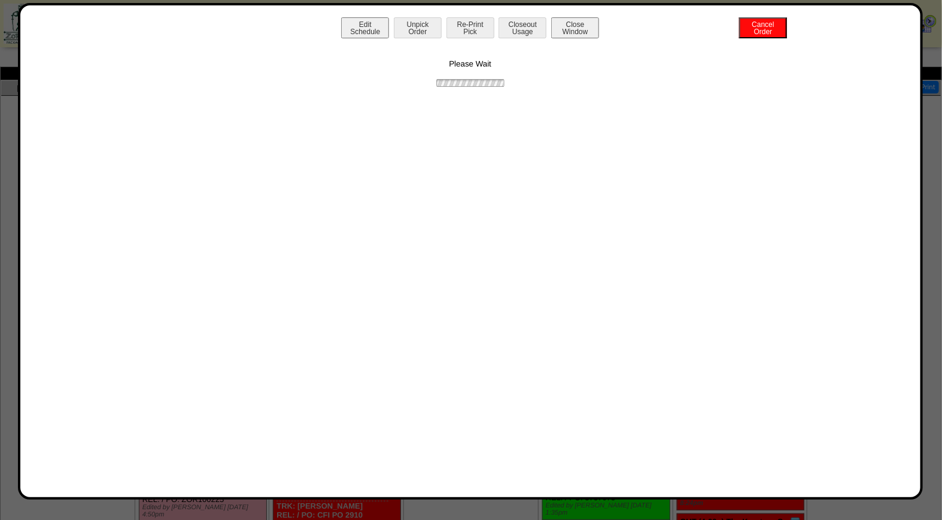
scroll to position [0, 0]
click at [468, 20] on button "Print BOL" at bounding box center [471, 27] width 48 height 21
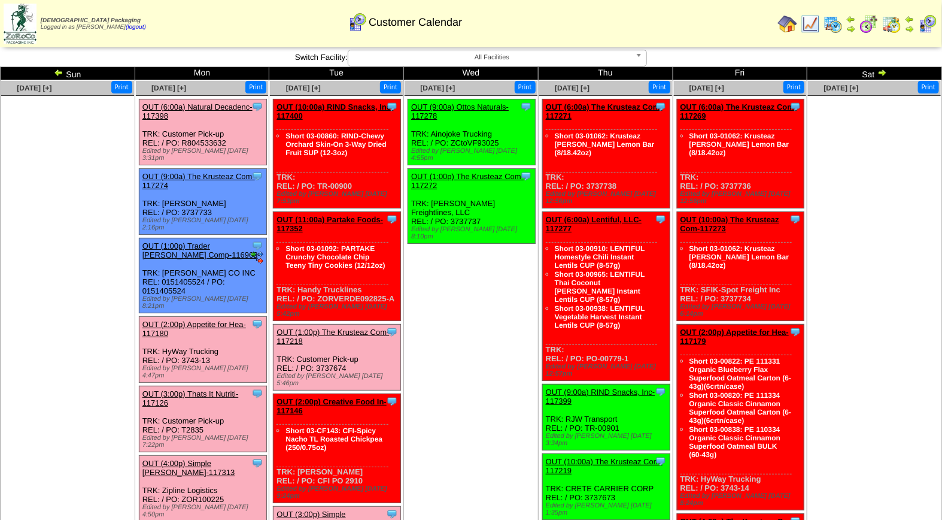
click at [183, 389] on link "OUT (3:00p) Thats It Nutriti-117126" at bounding box center [190, 398] width 96 height 18
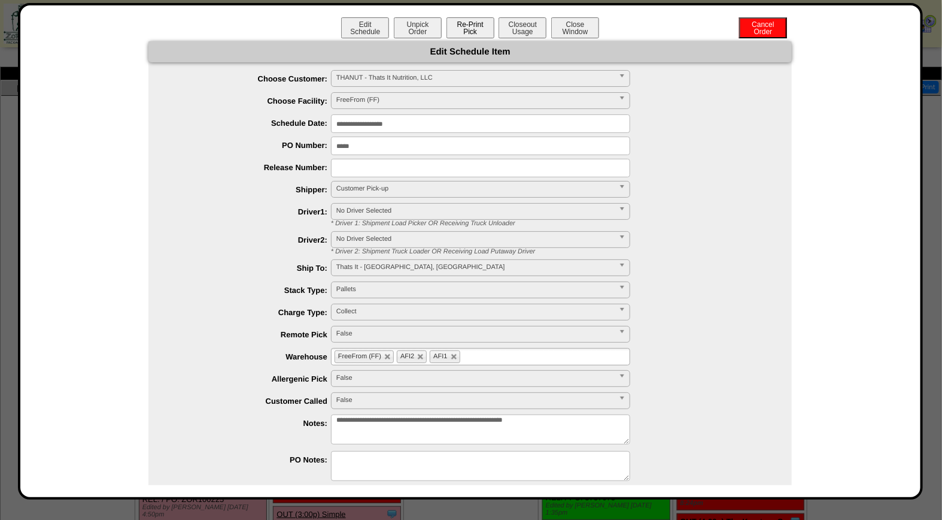
click at [479, 26] on button "Re-Print Pick" at bounding box center [471, 27] width 48 height 21
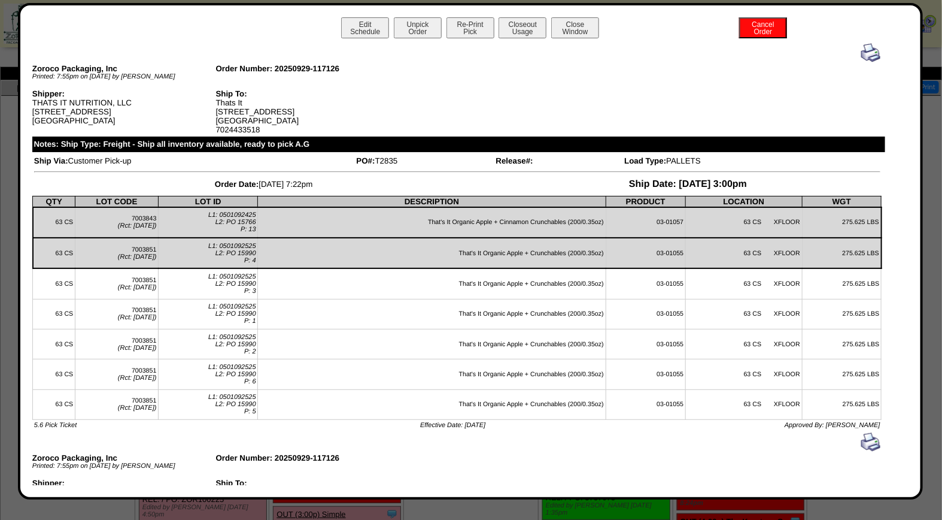
click at [862, 48] on img at bounding box center [871, 52] width 19 height 19
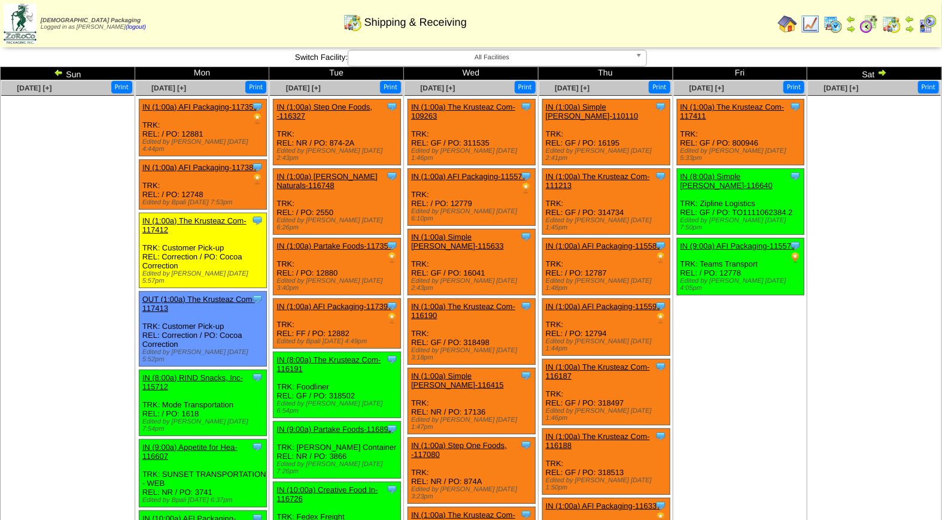
click at [930, 31] on img at bounding box center [927, 23] width 19 height 19
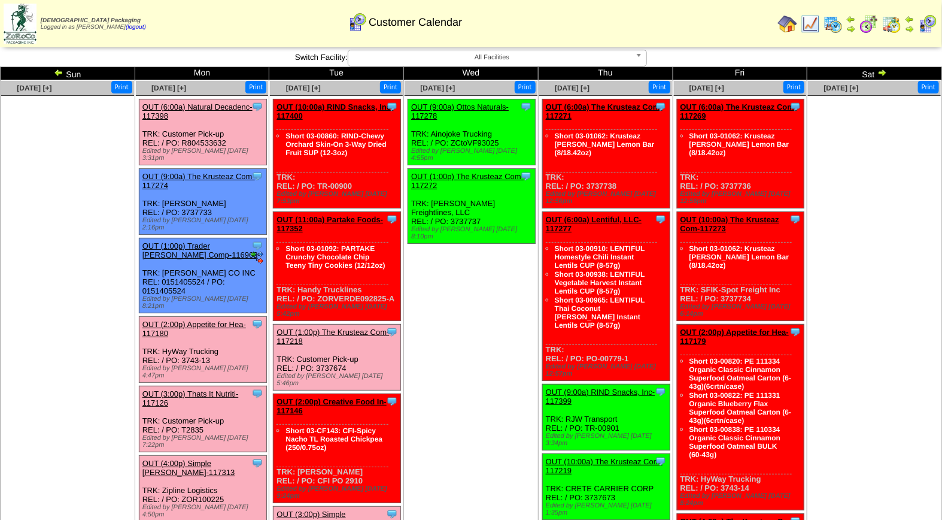
scroll to position [455, 0]
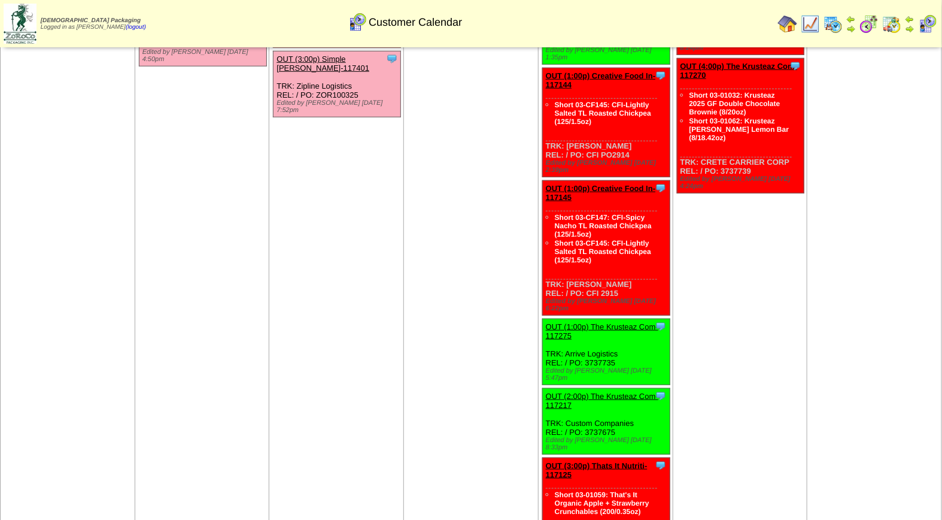
click at [838, 25] on img at bounding box center [833, 23] width 19 height 19
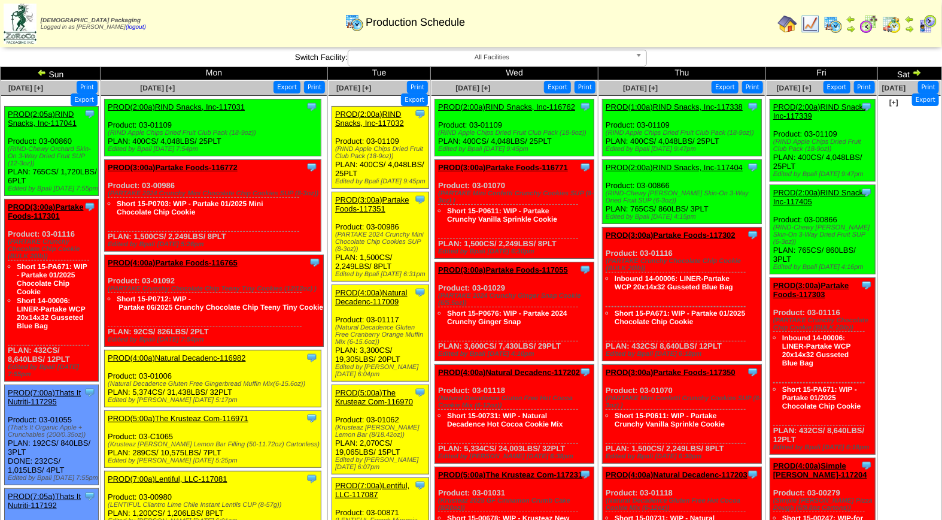
click at [535, 61] on span "All Facilities" at bounding box center [492, 57] width 278 height 14
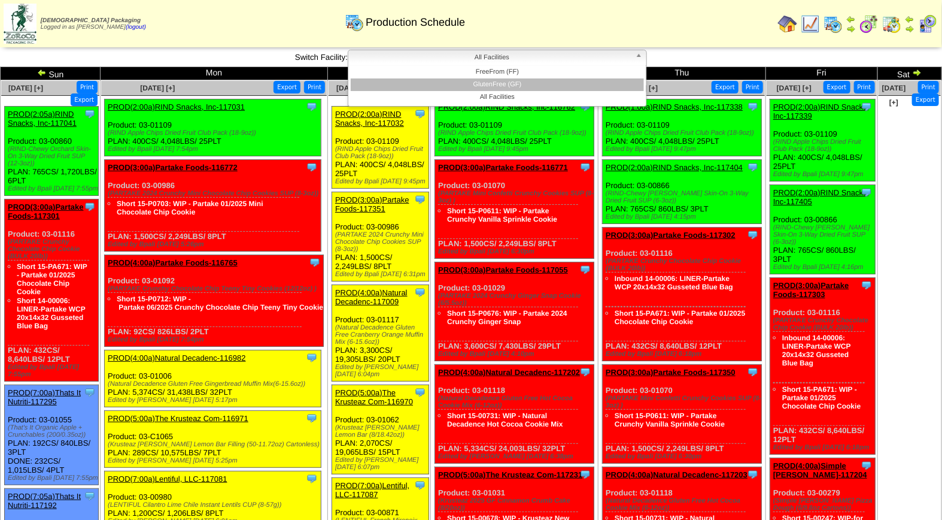
click at [541, 79] on li "GlutenFree (GF)" at bounding box center [497, 84] width 293 height 13
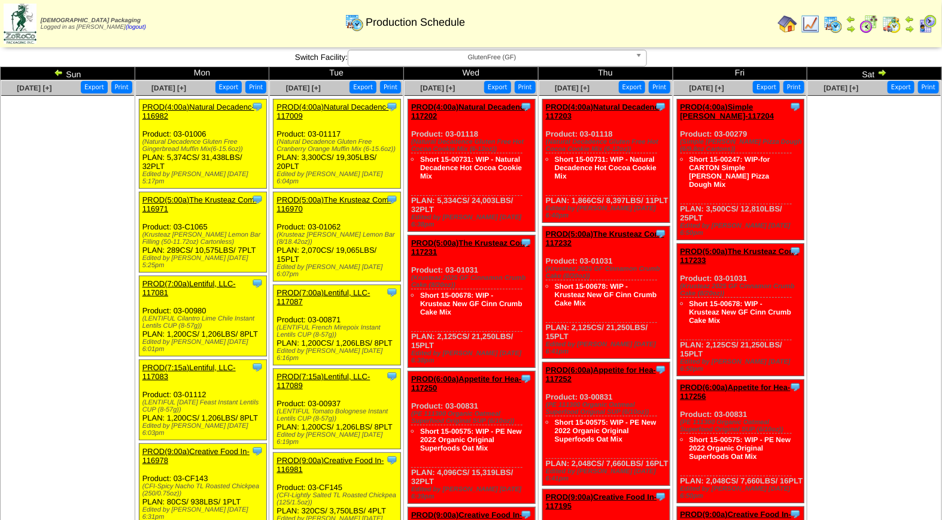
click at [920, 27] on img at bounding box center [927, 23] width 19 height 19
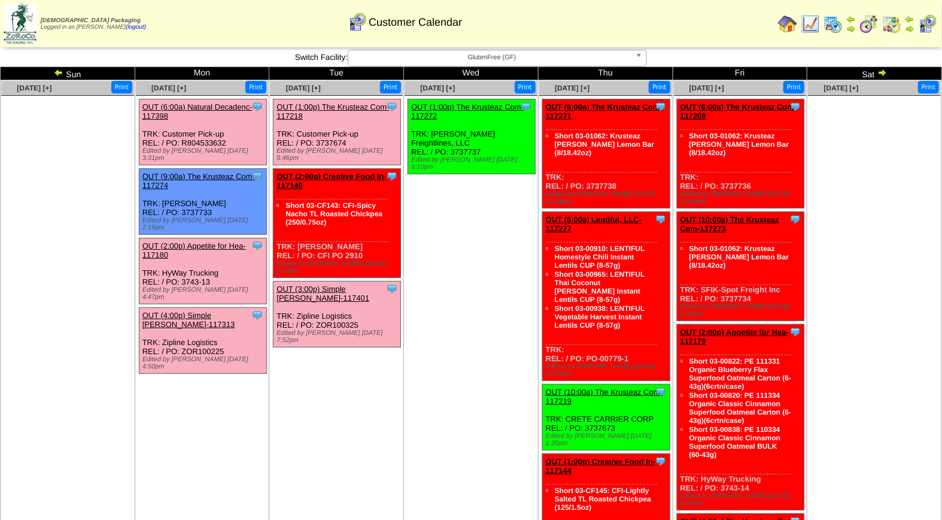
click at [839, 19] on img at bounding box center [833, 23] width 19 height 19
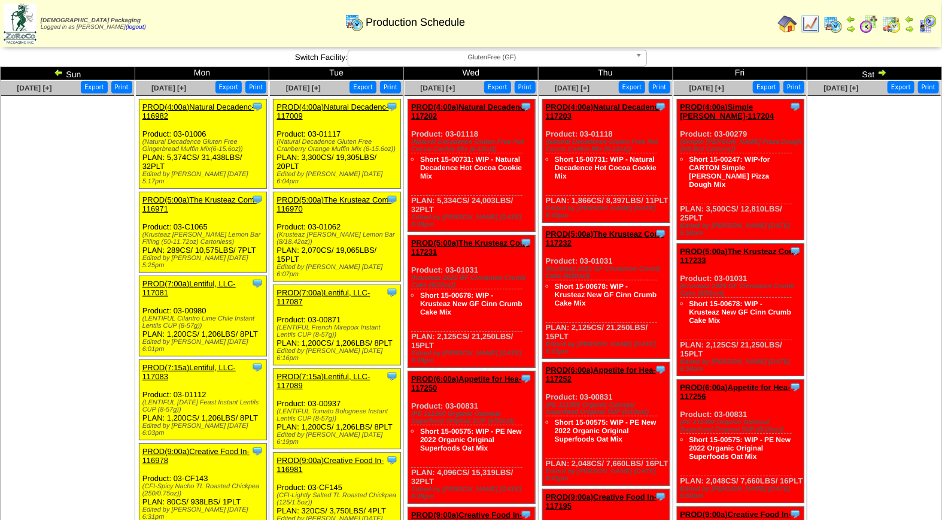
click at [931, 22] on img at bounding box center [927, 23] width 19 height 19
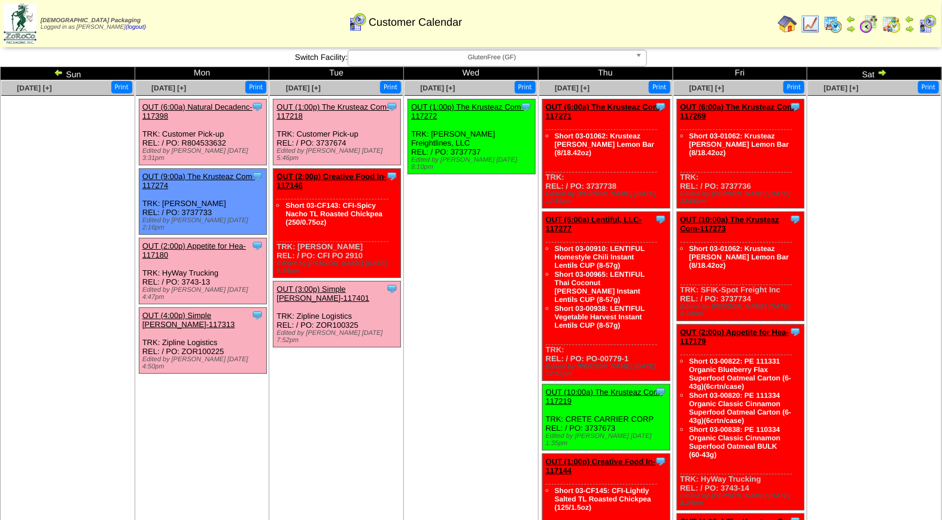
click at [504, 50] on div "Zoroco Packaging Logged in as Melko (logout) Print All" at bounding box center [471, 26] width 942 height 52
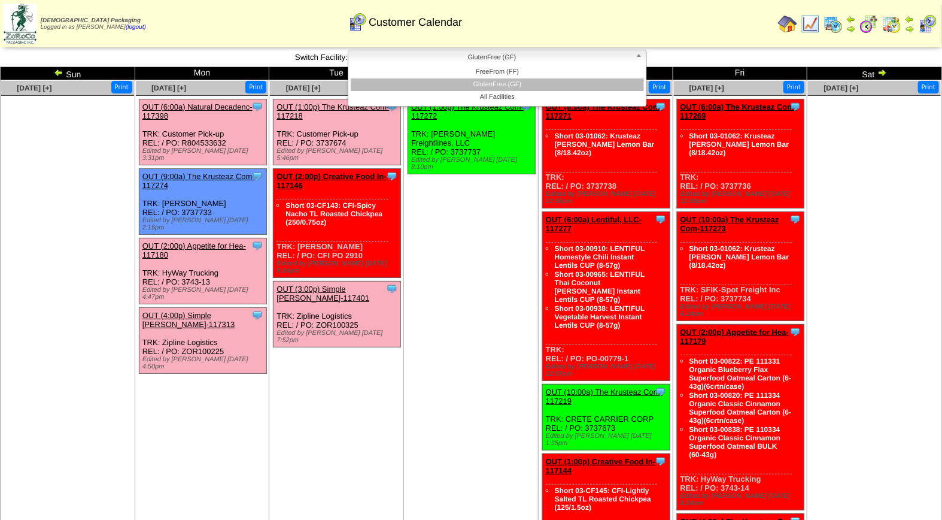
click at [503, 63] on span "GlutenFree (GF)" at bounding box center [492, 57] width 278 height 14
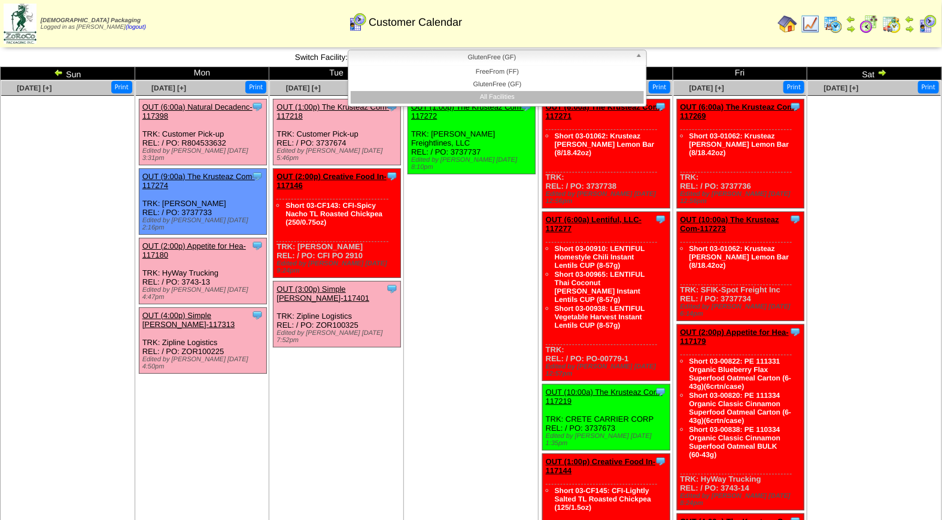
click at [509, 94] on li "All Facilities" at bounding box center [497, 97] width 293 height 13
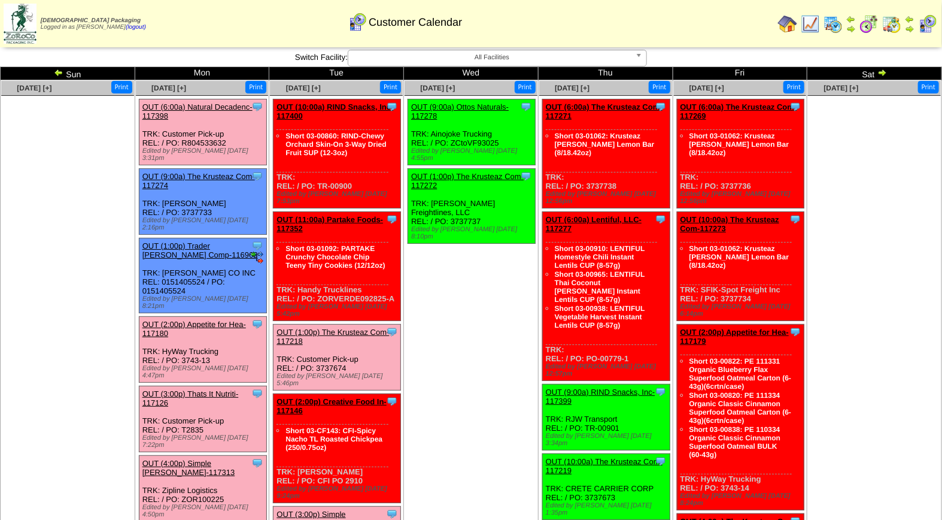
click at [56, 72] on img at bounding box center [59, 73] width 10 height 10
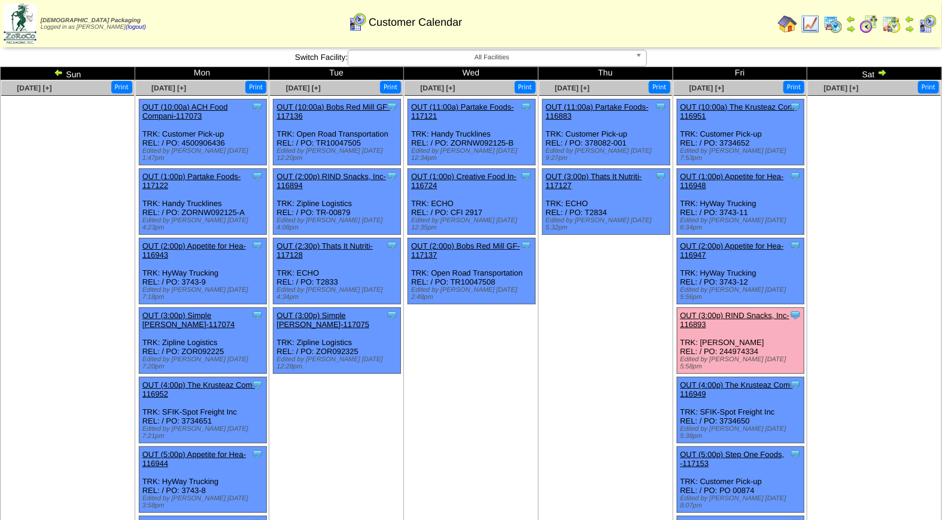
click at [736, 311] on link "OUT (3:00p) RIND Snacks, Inc-116893" at bounding box center [736, 320] width 110 height 18
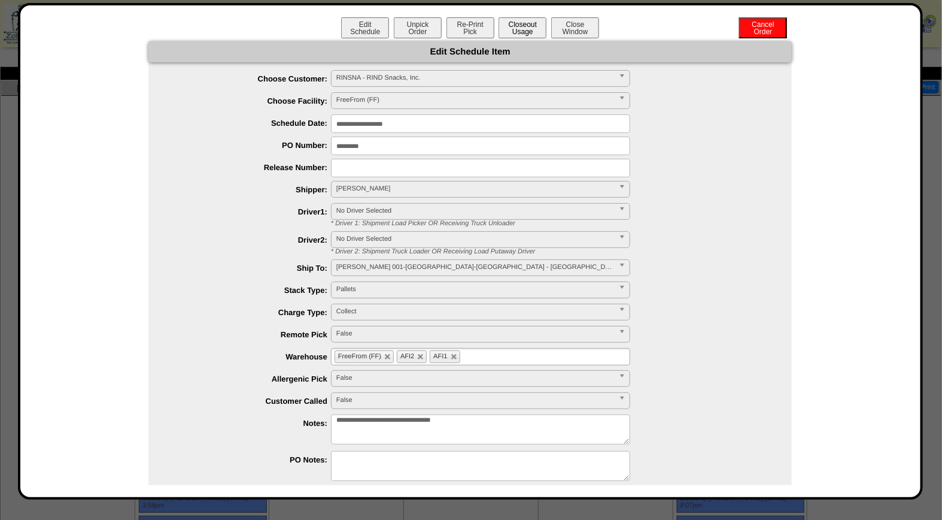
click at [523, 26] on button "Closeout Usage" at bounding box center [523, 27] width 48 height 21
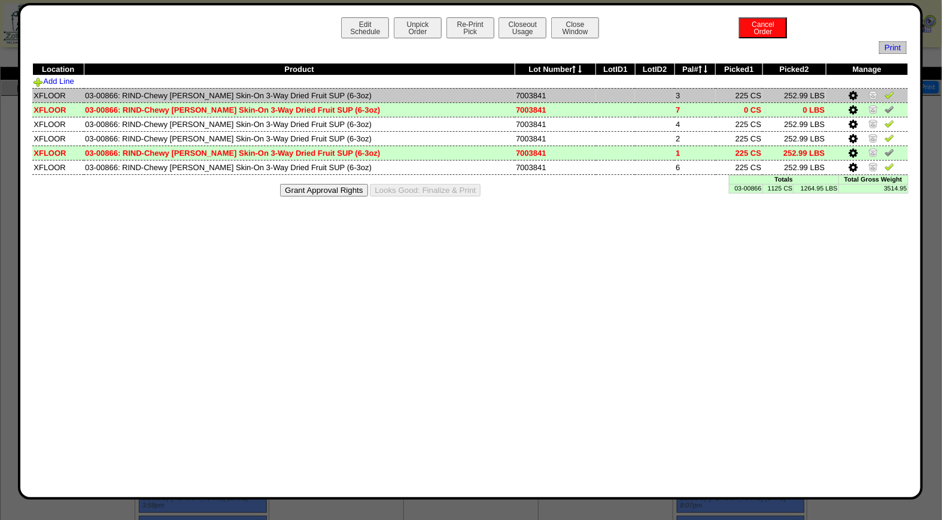
click at [890, 94] on img at bounding box center [890, 95] width 10 height 10
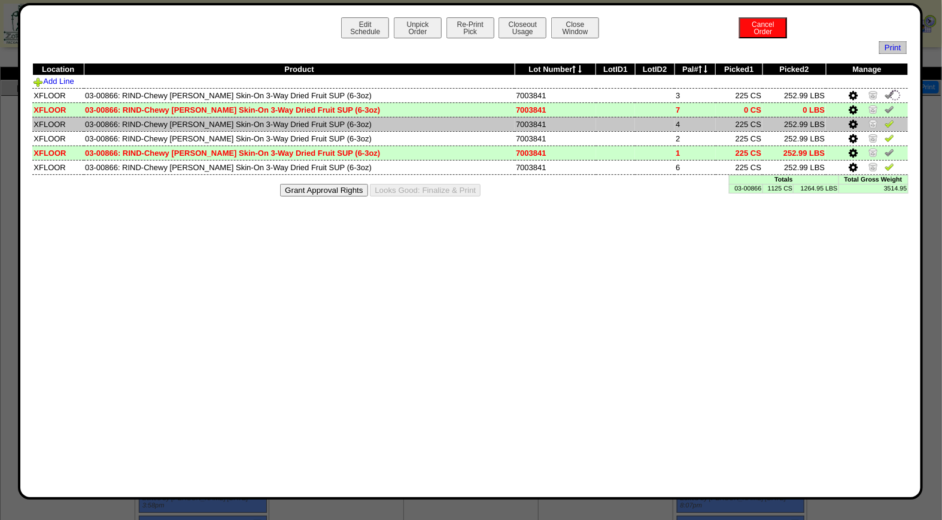
click at [888, 125] on img at bounding box center [890, 124] width 10 height 10
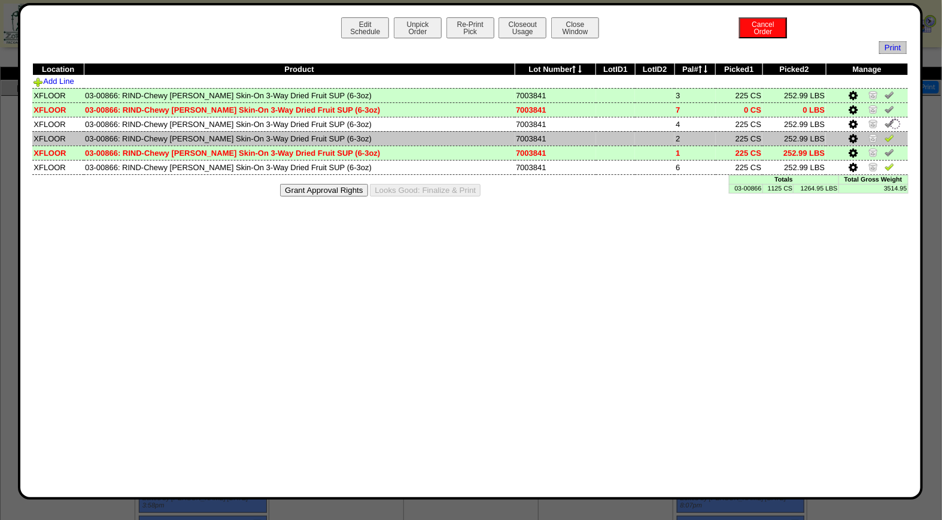
click at [888, 137] on img at bounding box center [890, 138] width 10 height 10
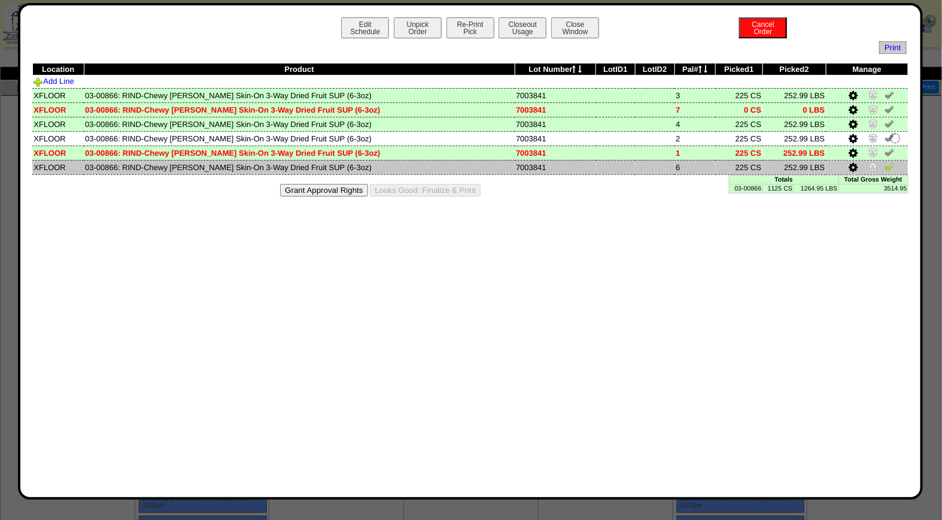
click at [888, 166] on img at bounding box center [890, 167] width 10 height 10
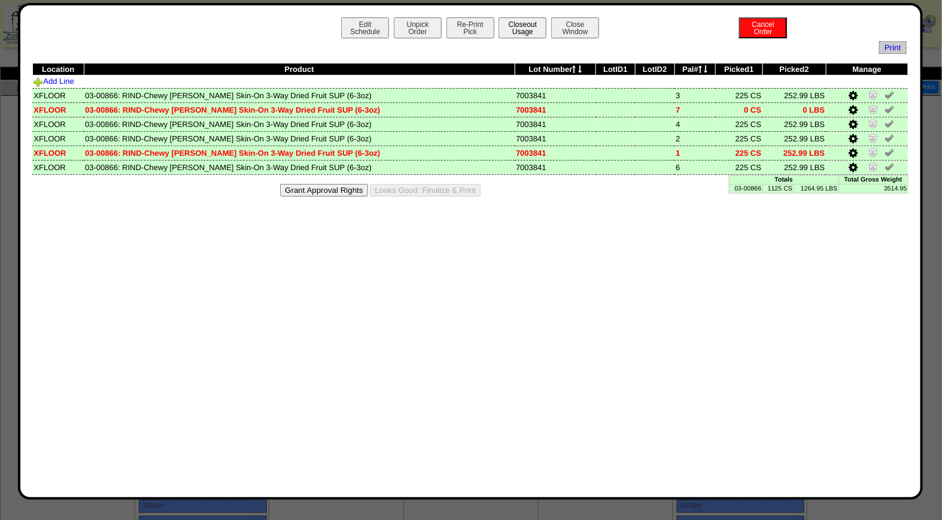
click at [519, 27] on button "Closeout Usage" at bounding box center [523, 27] width 48 height 21
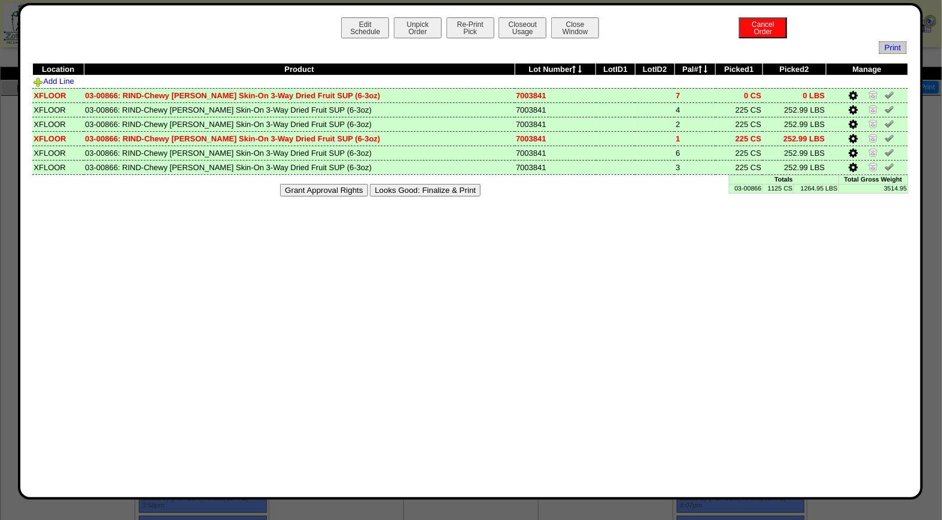
click at [432, 187] on button "Looks Good: Finalize & Print" at bounding box center [425, 190] width 111 height 13
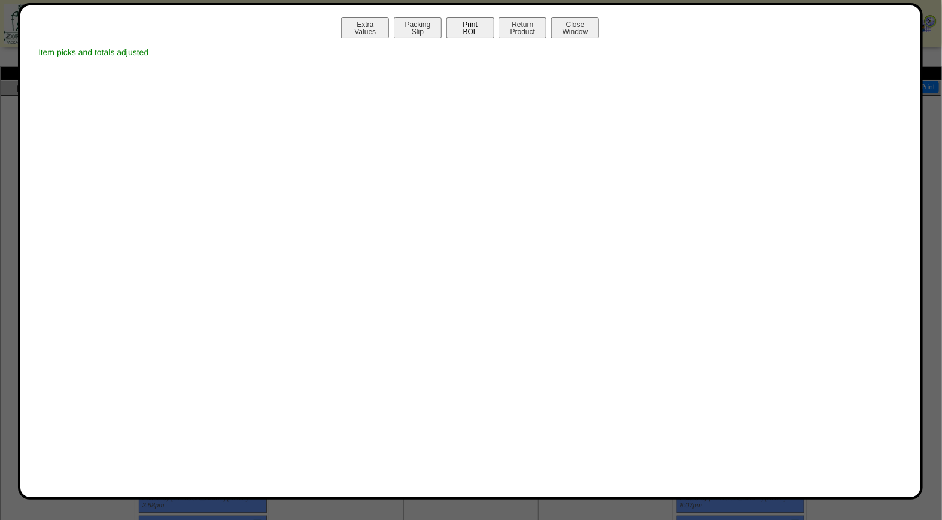
drag, startPoint x: 478, startPoint y: 26, endPoint x: 481, endPoint y: 33, distance: 8.0
click at [478, 26] on button "Print BOL" at bounding box center [471, 27] width 48 height 21
